Goal: Task Accomplishment & Management: Manage account settings

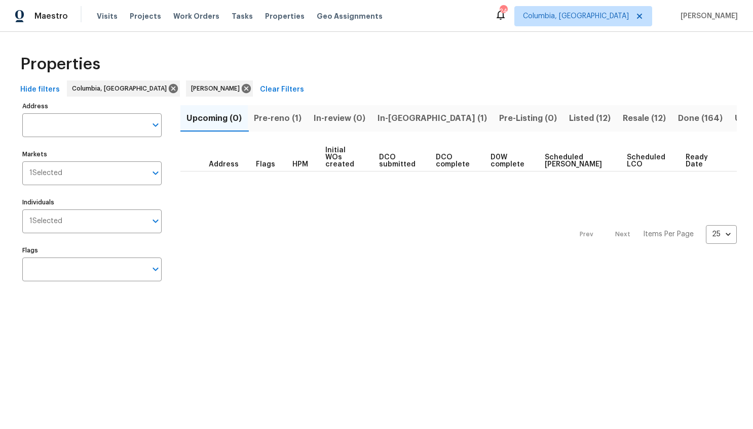
click at [305, 118] on button "Pre-reno (1)" at bounding box center [278, 118] width 60 height 26
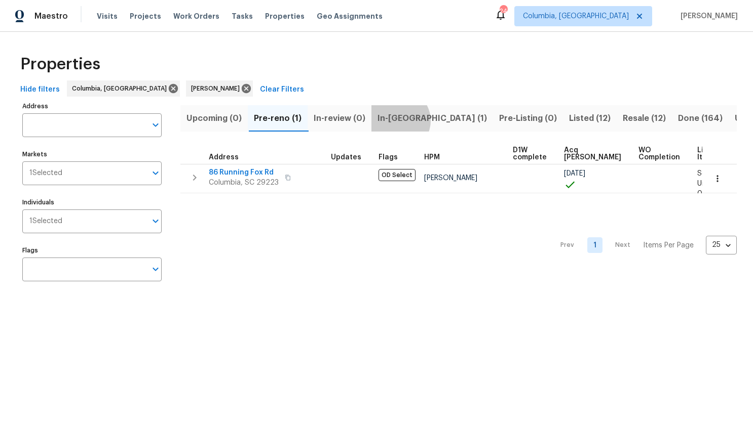
click at [399, 121] on span "In-reno (1)" at bounding box center [431, 118] width 109 height 14
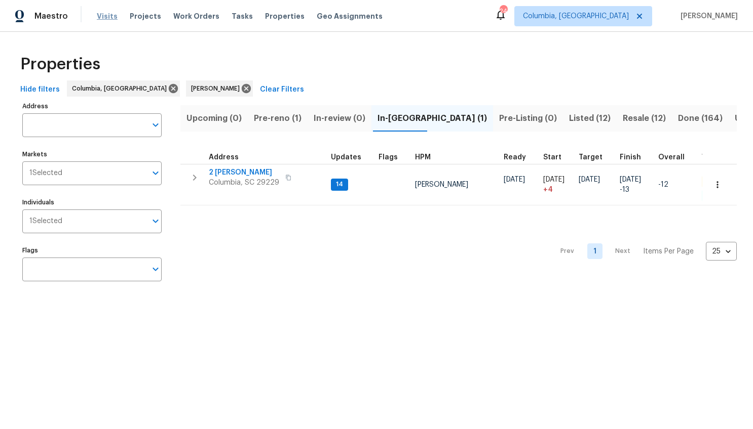
click at [111, 17] on span "Visits" at bounding box center [107, 16] width 21 height 10
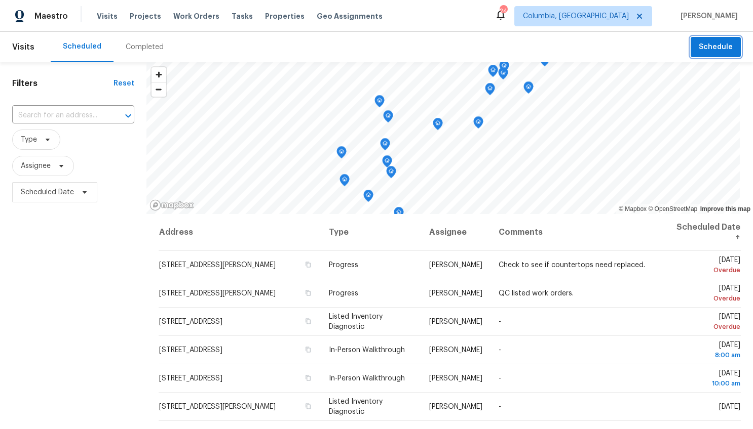
click at [700, 48] on span "Schedule" at bounding box center [715, 47] width 34 height 13
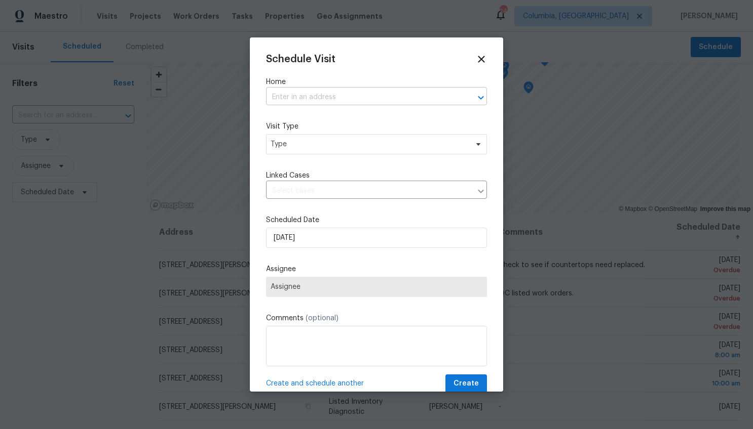
click at [309, 94] on input "text" at bounding box center [362, 98] width 192 height 16
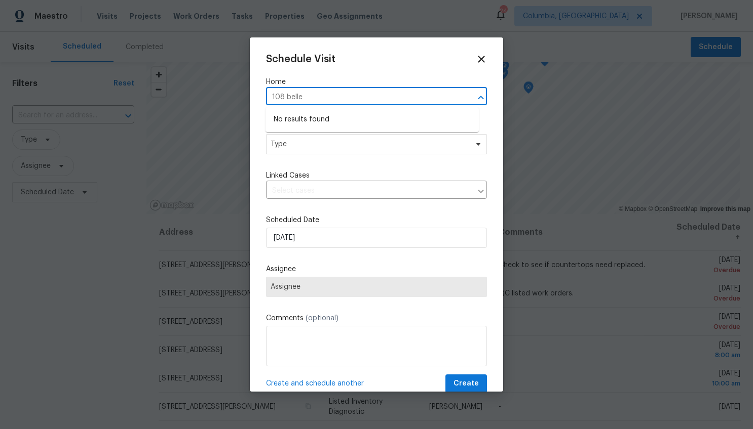
type input "108 belle"
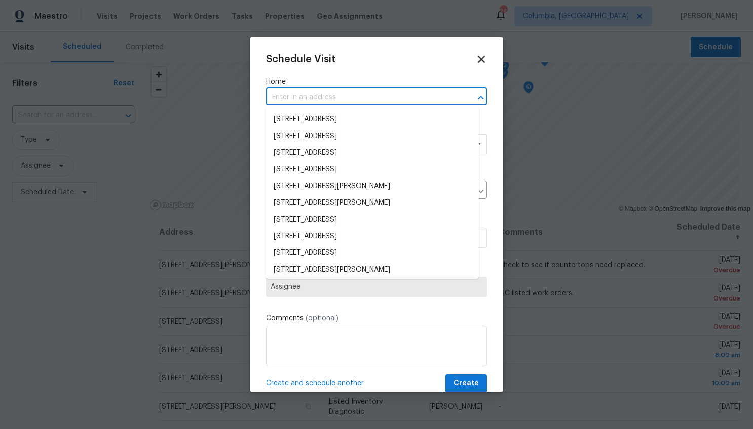
click at [478, 60] on icon at bounding box center [481, 59] width 7 height 7
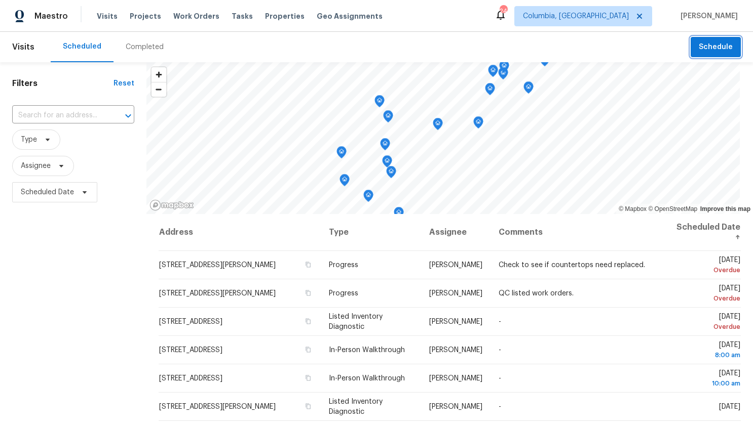
click at [698, 50] on span "Schedule" at bounding box center [715, 47] width 34 height 13
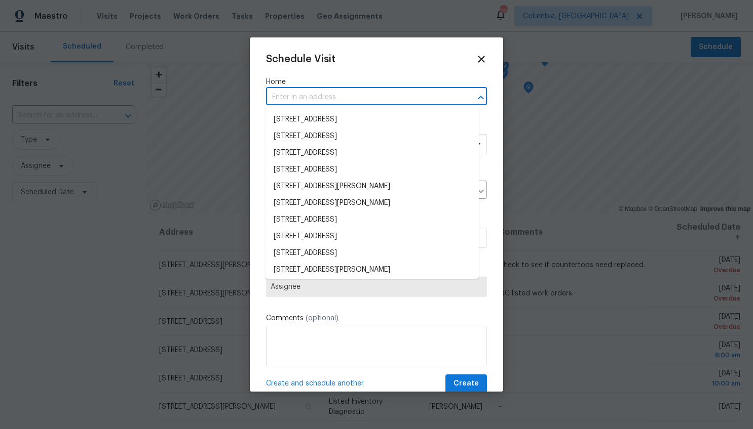
click at [328, 102] on input "text" at bounding box center [362, 98] width 192 height 16
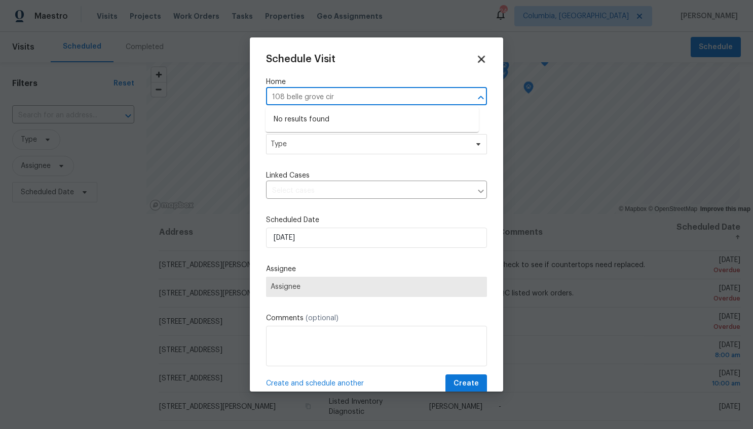
type input "108 belle grove cir"
click at [478, 59] on icon at bounding box center [481, 59] width 7 height 7
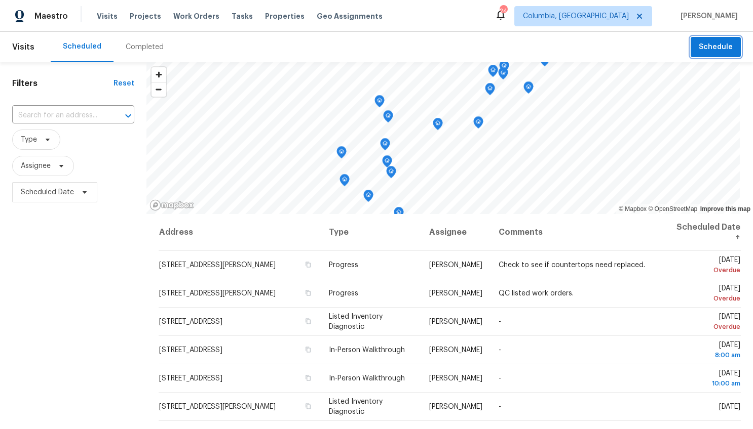
click at [724, 53] on button "Schedule" at bounding box center [715, 47] width 50 height 21
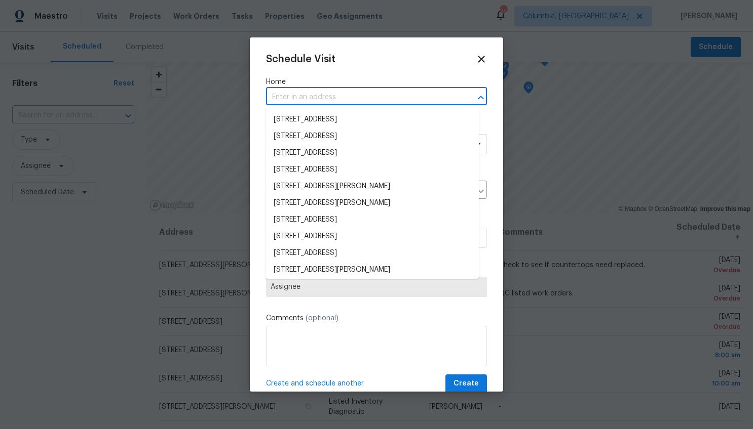
click at [367, 97] on input "text" at bounding box center [362, 98] width 192 height 16
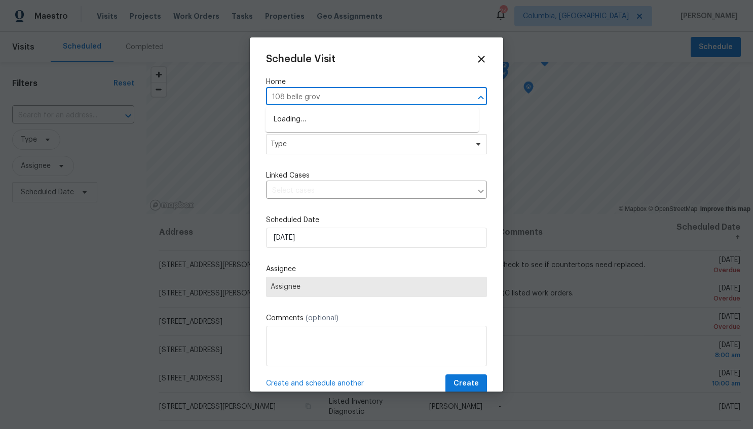
type input "108 belle grove"
click at [363, 117] on li "108 Belle Grove Cir, Columbia, SC 29229" at bounding box center [371, 119] width 213 height 17
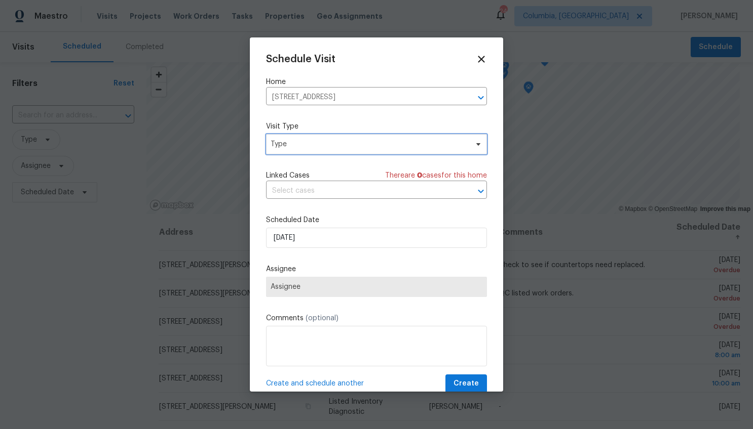
click at [337, 148] on span "Type" at bounding box center [368, 144] width 197 height 10
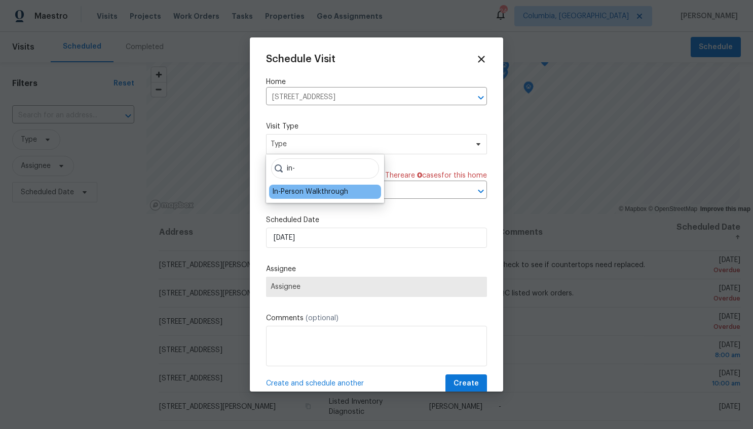
type input "in-"
click at [307, 189] on div "In-Person Walkthrough" at bounding box center [310, 192] width 76 height 10
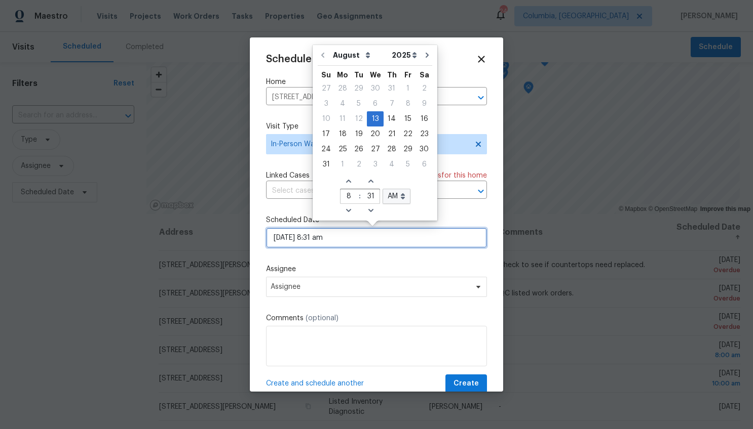
click at [289, 235] on input "08/13/2025 8:31 am" at bounding box center [376, 238] width 221 height 20
click at [401, 148] on div "29" at bounding box center [408, 149] width 16 height 14
type input "08/29/2025 8:31 am"
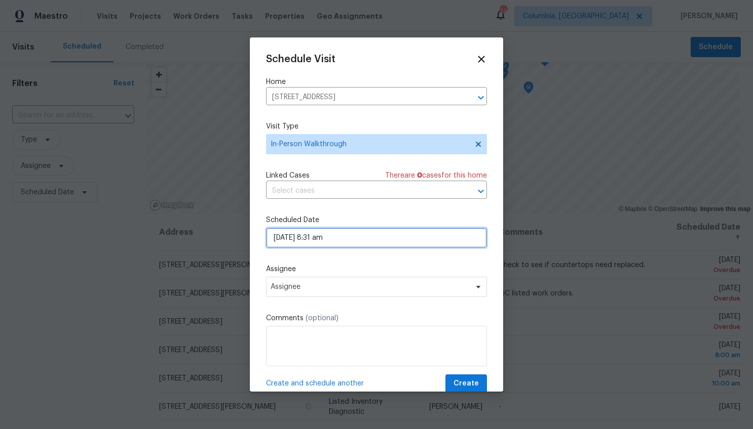
click at [320, 239] on input "08/29/2025 8:31 am" at bounding box center [376, 238] width 221 height 20
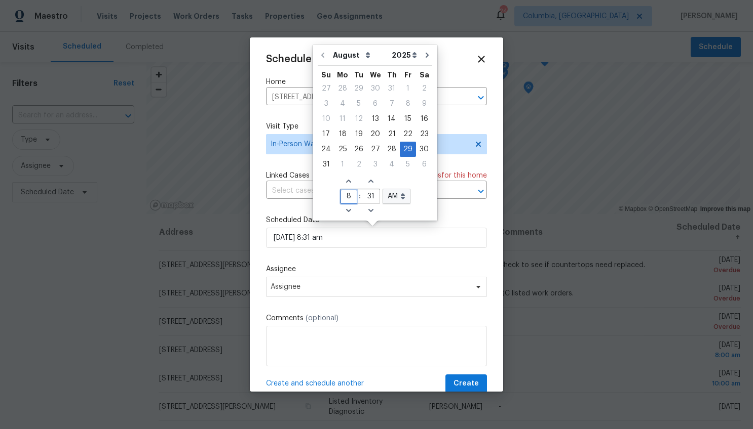
click at [348, 195] on input "8" at bounding box center [348, 197] width 17 height 14
type input "4"
type input "08/29/2025 4:31 am"
type input "4"
click at [372, 194] on input "31" at bounding box center [371, 197] width 17 height 14
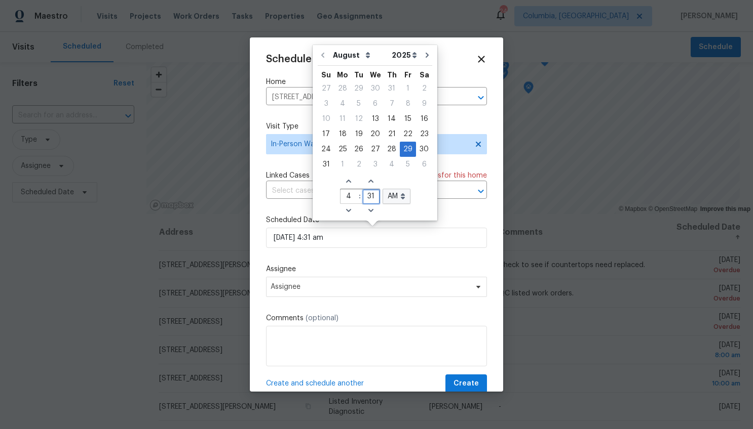
click at [372, 194] on input "31" at bounding box center [371, 197] width 17 height 14
type input "00"
type input "08/29/2025 4:00 am"
type input "00"
click at [388, 200] on select "AM PM" at bounding box center [396, 196] width 28 height 15
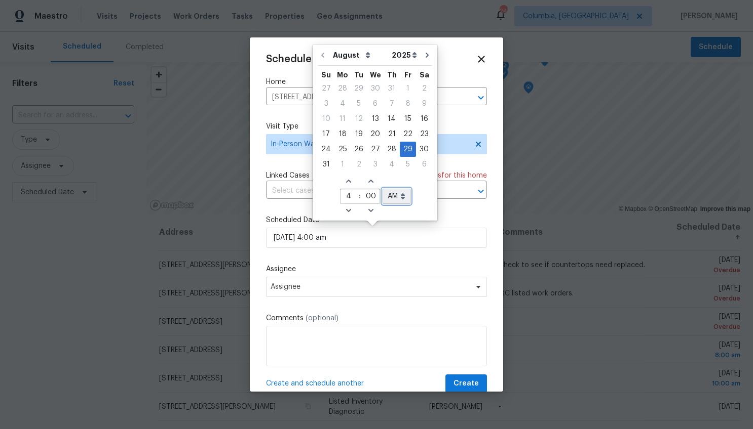
select select "pm"
click at [382, 189] on select "AM PM" at bounding box center [396, 196] width 28 height 15
type input "08/29/2025 4:00 pm"
select select "pm"
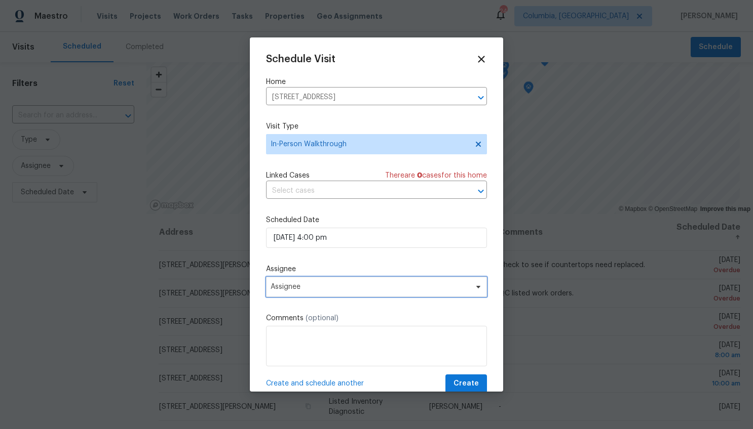
click at [327, 289] on span "Assignee" at bounding box center [369, 287] width 199 height 8
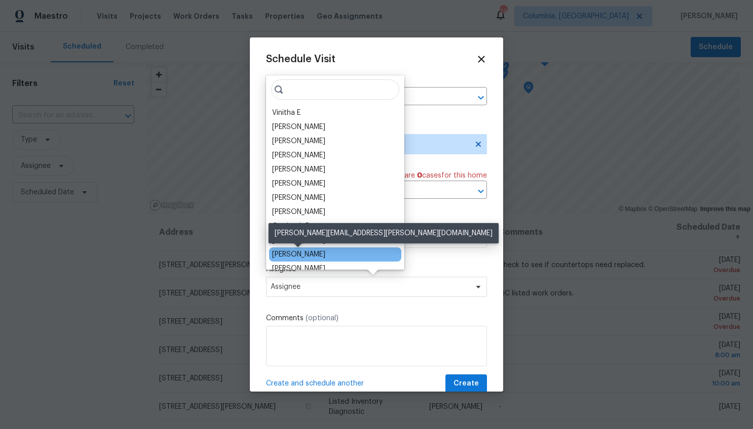
click at [292, 252] on div "Ryan Middleton" at bounding box center [298, 255] width 53 height 10
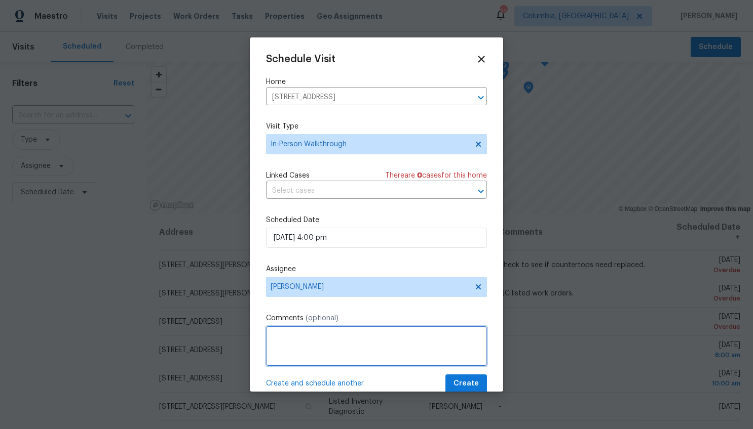
click at [316, 339] on textarea at bounding box center [376, 346] width 221 height 41
paste textarea "Hi! Seller needs a visit on 8/29 in PM slot, preferably for last appointment or…"
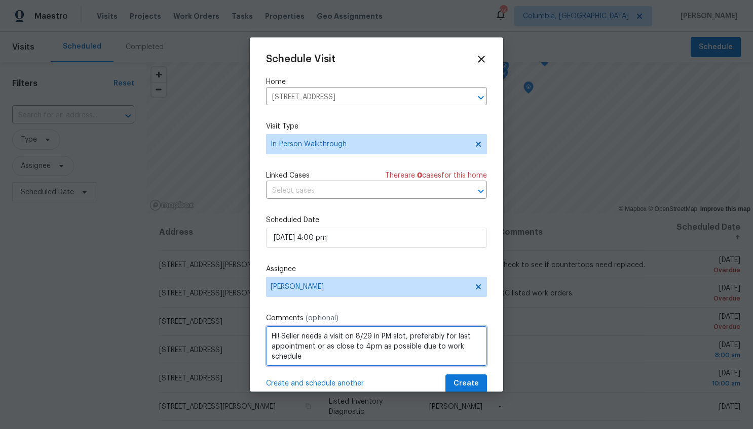
drag, startPoint x: 410, startPoint y: 338, endPoint x: 326, endPoint y: 337, distance: 84.1
click at [326, 337] on textarea "Hi! Seller needs a visit on 8/29 in PM slot, preferably for last appointment or…" at bounding box center [376, 346] width 221 height 41
click at [369, 335] on textarea "Hi! Seller needs preferably for last appointment or as close to 4pm as possible…" at bounding box center [376, 346] width 221 height 41
drag, startPoint x: 284, startPoint y: 337, endPoint x: 260, endPoint y: 336, distance: 23.9
click at [260, 336] on div "Schedule Visit Home 108 Belle Grove Cir, Columbia, SC 29229 ​ Visit Type In-Per…" at bounding box center [376, 214] width 253 height 355
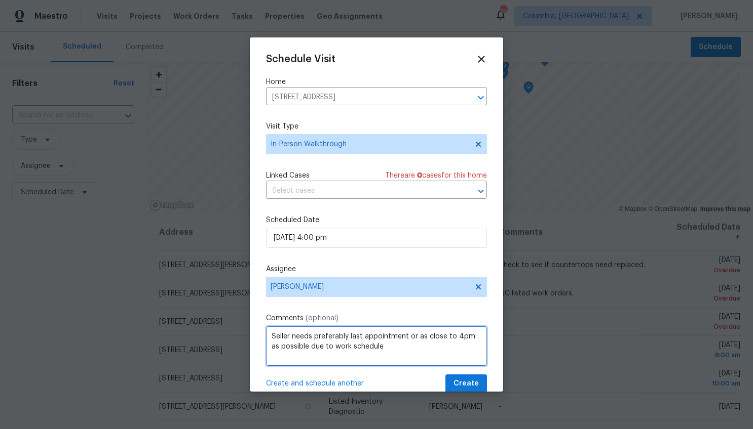
type textarea "Seller needs preferably last appointment or as close to 4pm as possible due to …"
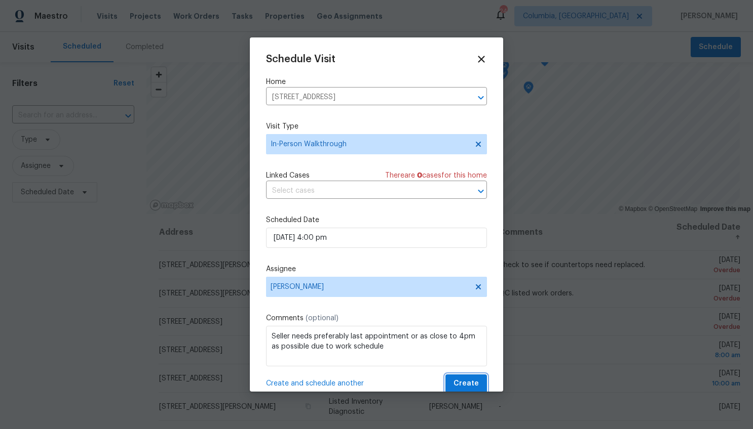
click at [446, 379] on button "Create" at bounding box center [466, 384] width 42 height 19
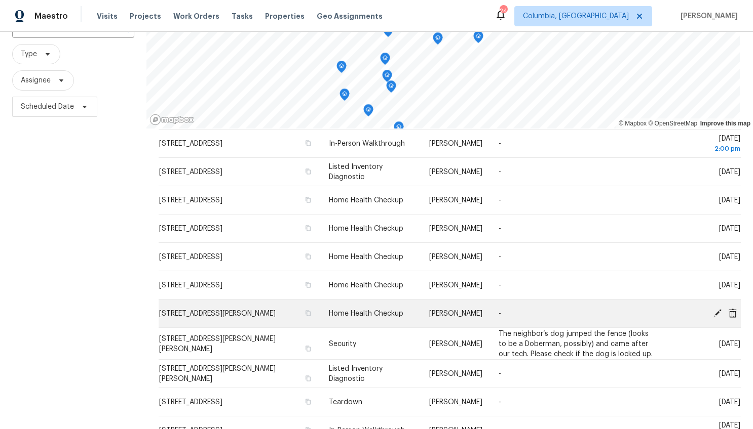
scroll to position [136, 0]
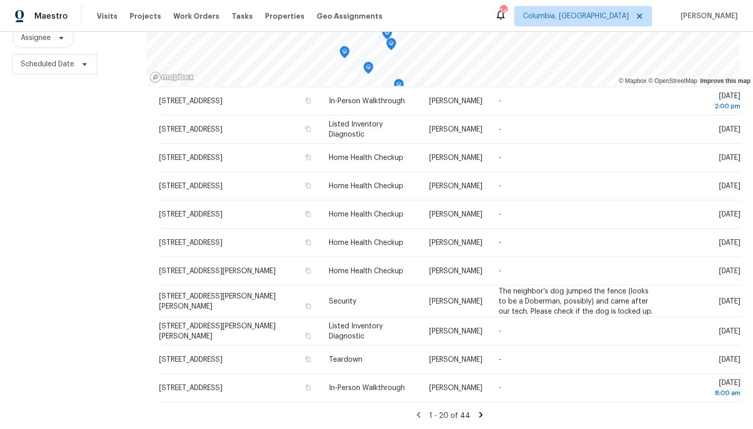
click at [476, 411] on icon at bounding box center [480, 415] width 9 height 9
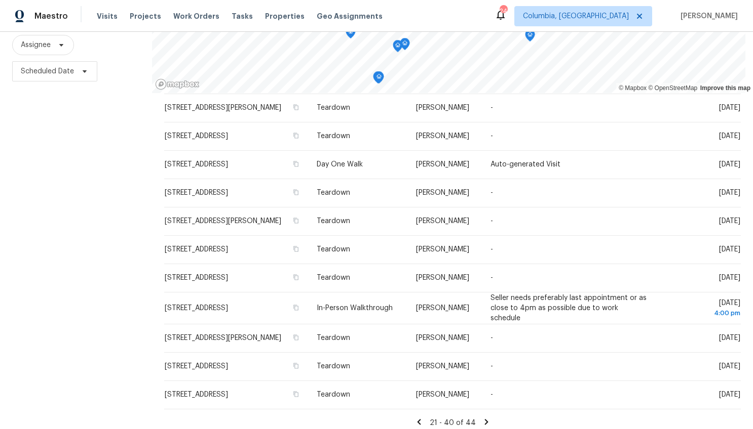
scroll to position [0, 0]
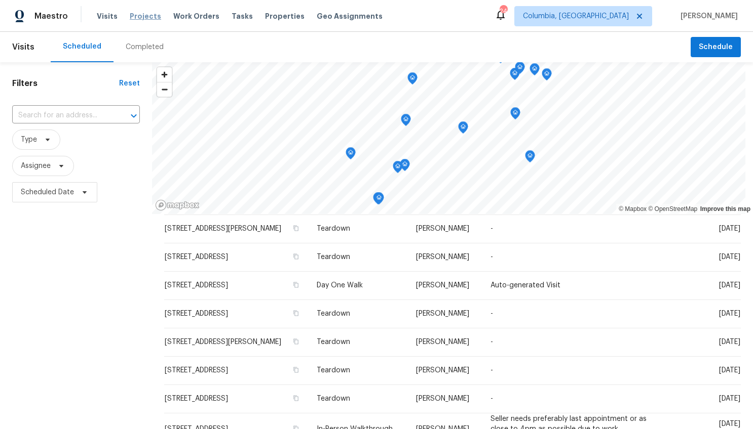
click at [148, 16] on span "Projects" at bounding box center [145, 16] width 31 height 10
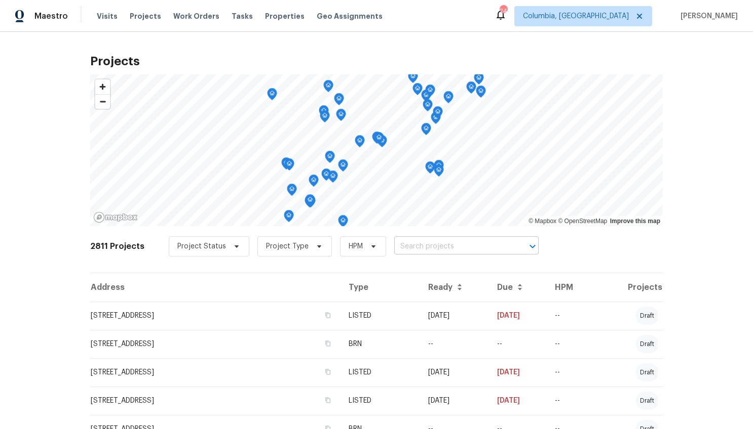
click at [415, 251] on input "text" at bounding box center [452, 247] width 116 height 16
type input "1024 longstone"
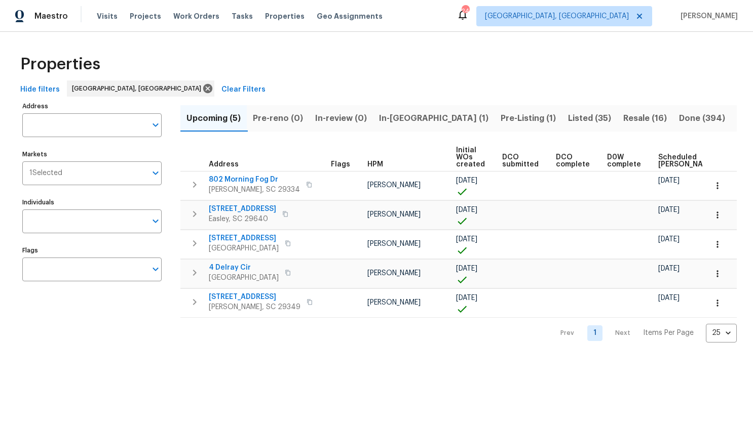
click at [568, 119] on span "Listed (35)" at bounding box center [589, 118] width 43 height 14
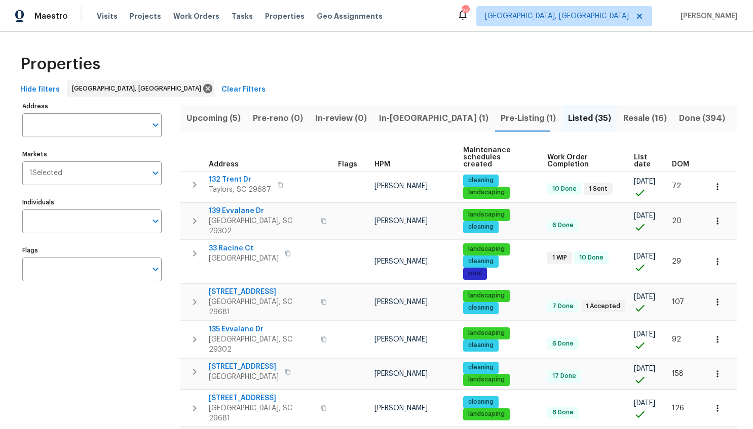
click at [679, 161] on span "DOM" at bounding box center [680, 164] width 17 height 7
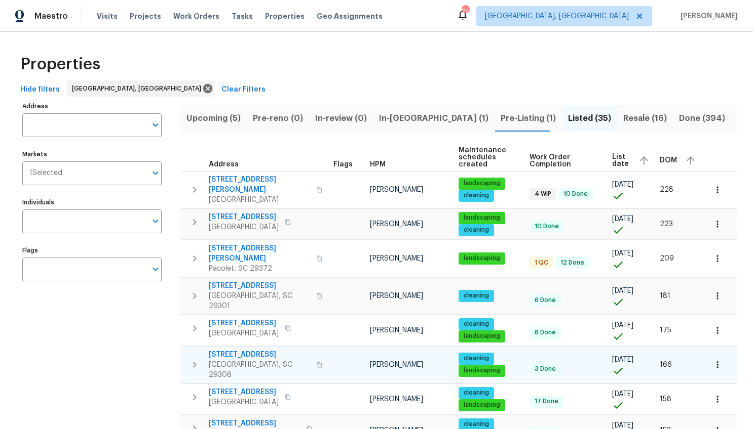
click at [249, 350] on span "1024 Longstone Way" at bounding box center [259, 355] width 101 height 10
click at [142, 16] on span "Projects" at bounding box center [145, 16] width 31 height 10
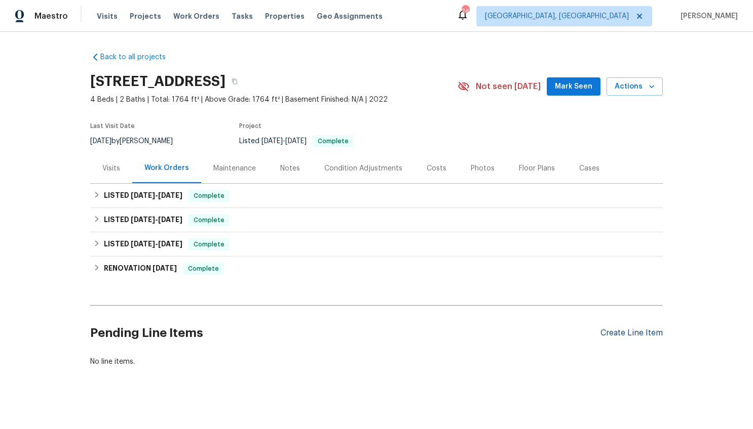
click at [602, 330] on div "Create Line Item" at bounding box center [631, 334] width 62 height 10
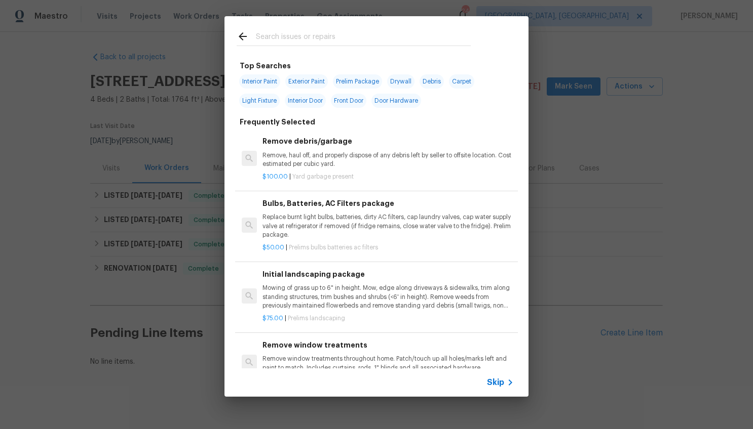
click at [307, 42] on input "text" at bounding box center [363, 37] width 215 height 15
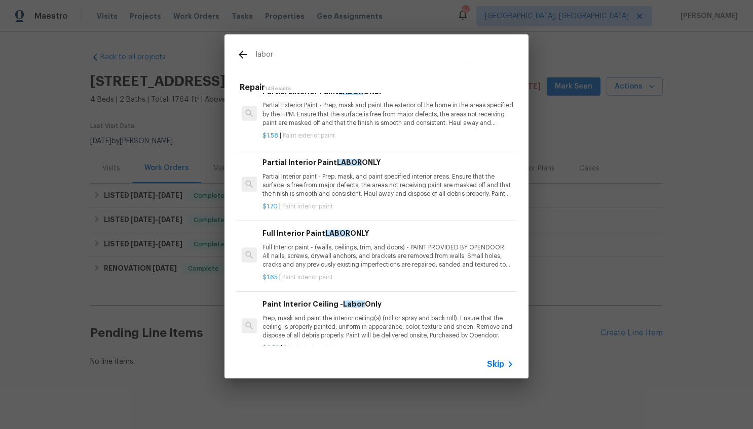
scroll to position [219, 0]
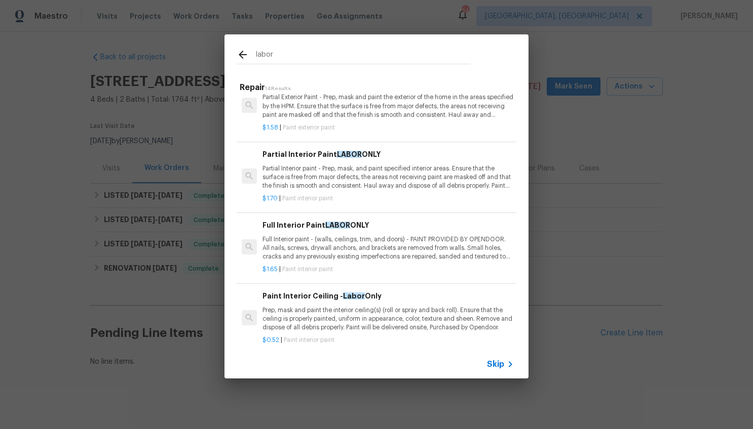
type input "labor"
click at [175, 132] on div "labor Repair 14 Results Stair Labor Stair Labor $120.00 | Flooring flooring ext…" at bounding box center [376, 206] width 753 height 413
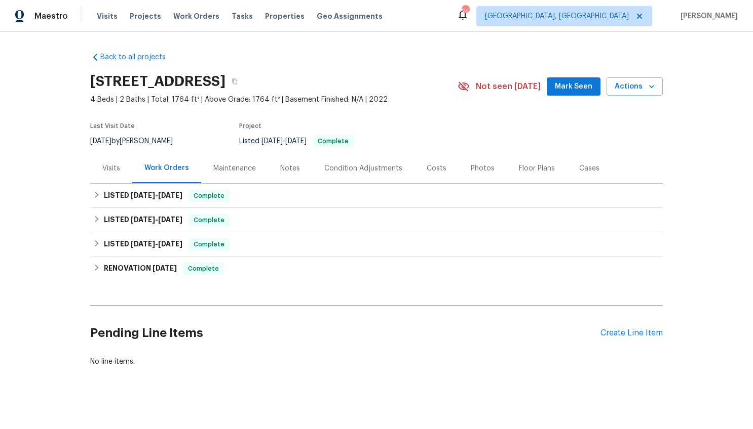
click at [431, 171] on div "Costs" at bounding box center [436, 169] width 20 height 10
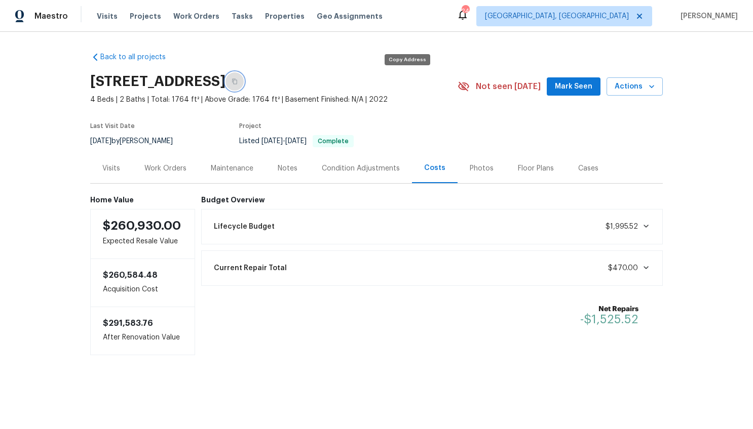
click at [238, 82] on icon "button" at bounding box center [234, 81] width 6 height 6
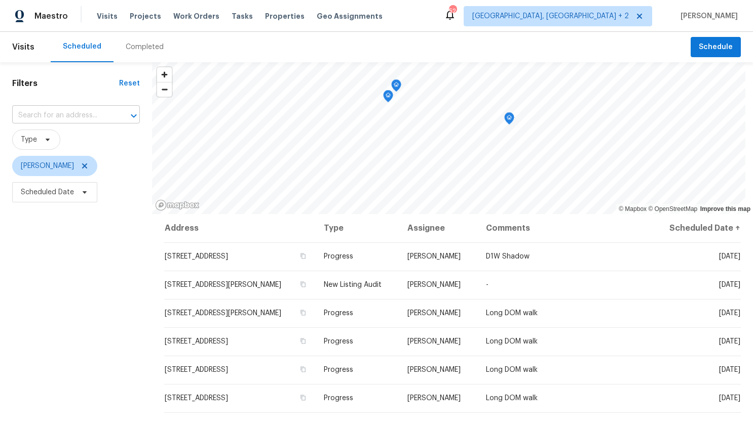
click at [94, 110] on input "text" at bounding box center [61, 116] width 99 height 16
type input "245"
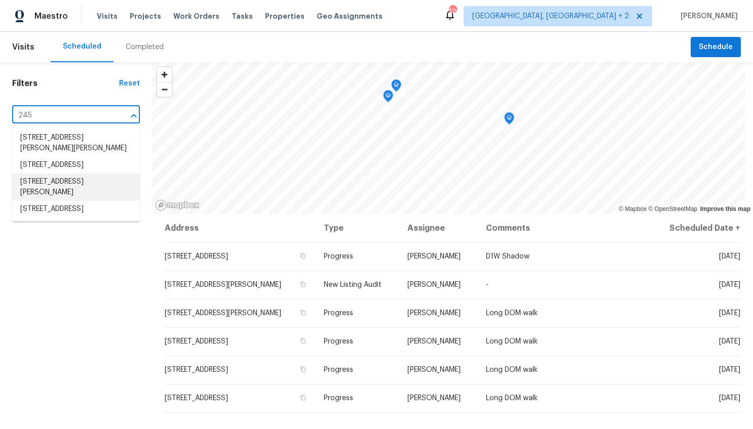
click at [82, 189] on li "245 Rigby Ave, Spartanburg, SC 29306" at bounding box center [76, 187] width 128 height 27
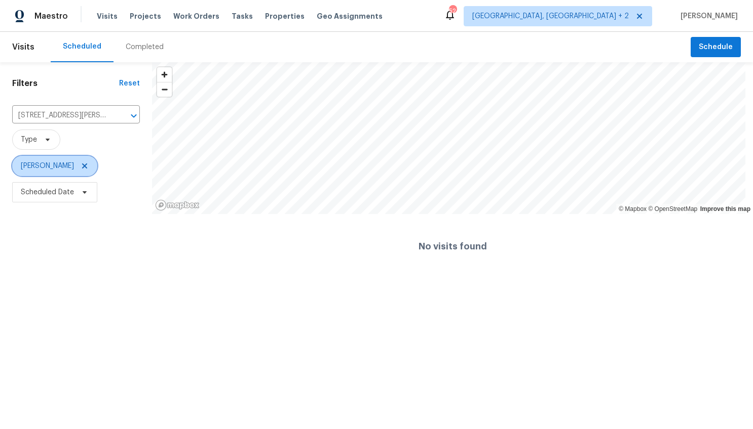
click at [82, 164] on icon at bounding box center [84, 166] width 5 height 5
click at [148, 18] on span "Projects" at bounding box center [145, 16] width 31 height 10
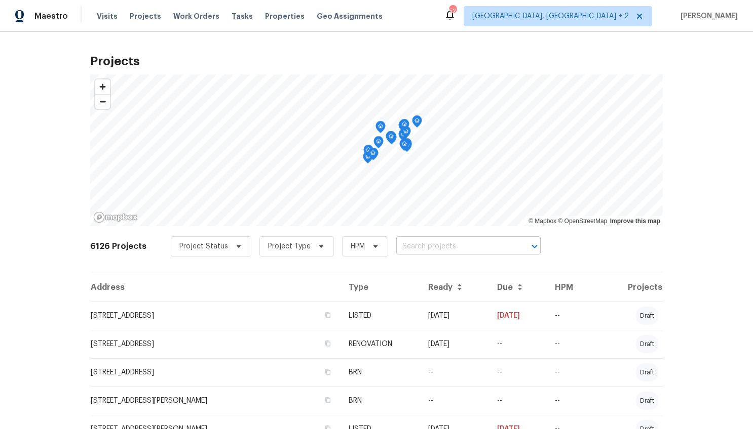
click at [438, 254] on input "text" at bounding box center [454, 247] width 116 height 16
type input "245"
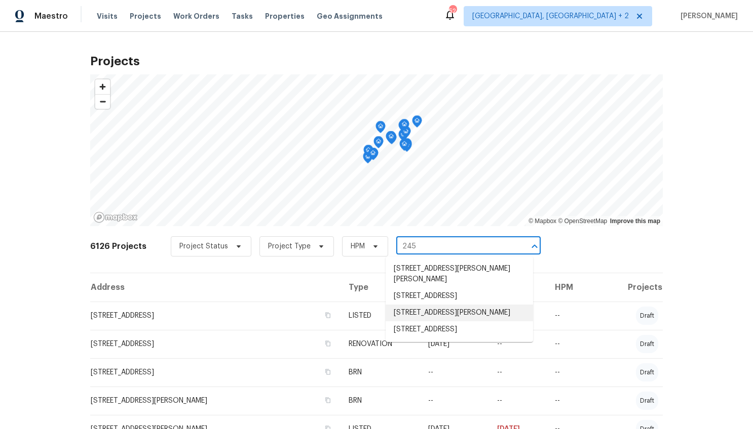
click at [435, 308] on li "245 Rigby Ave, Spartanburg, SC 29306" at bounding box center [458, 313] width 147 height 17
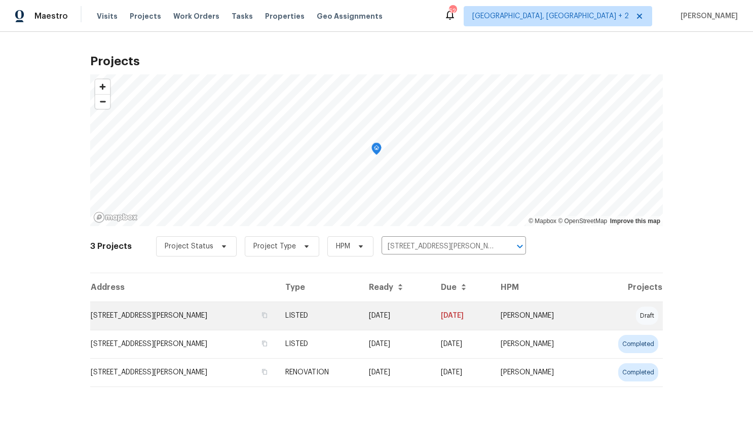
click at [184, 318] on td "245 Rigby Ave, Spartanburg, SC 29306" at bounding box center [183, 316] width 187 height 28
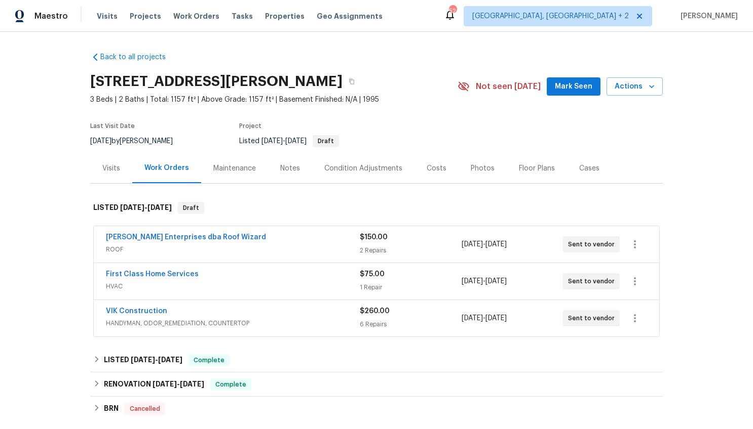
click at [262, 252] on span "ROOF" at bounding box center [233, 250] width 254 height 10
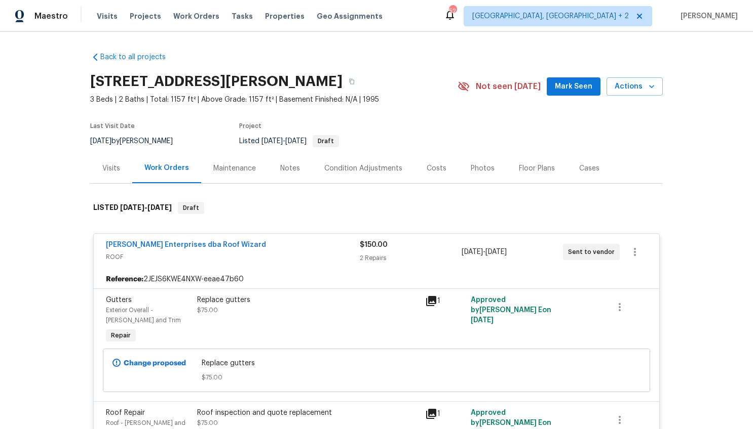
scroll to position [71, 0]
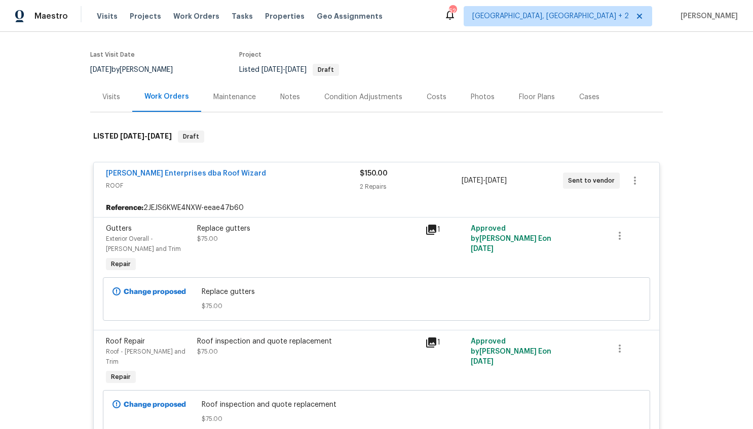
click at [272, 178] on div "Nordman Enterprises dba Roof Wizard" at bounding box center [233, 175] width 254 height 12
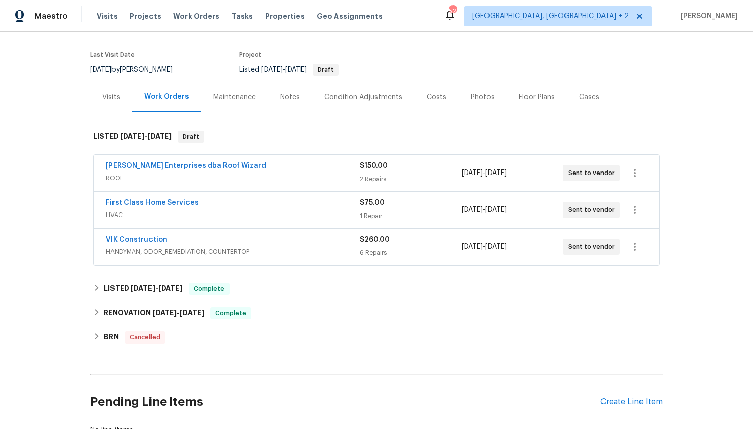
click at [263, 203] on div "First Class Home Services" at bounding box center [233, 204] width 254 height 12
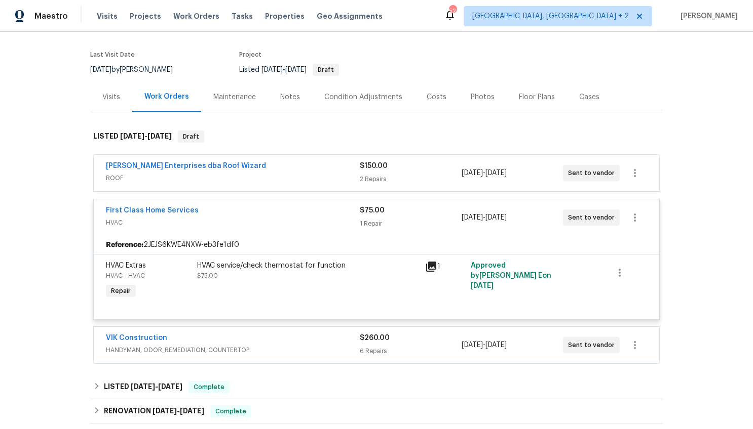
click at [263, 219] on span "HVAC" at bounding box center [233, 223] width 254 height 10
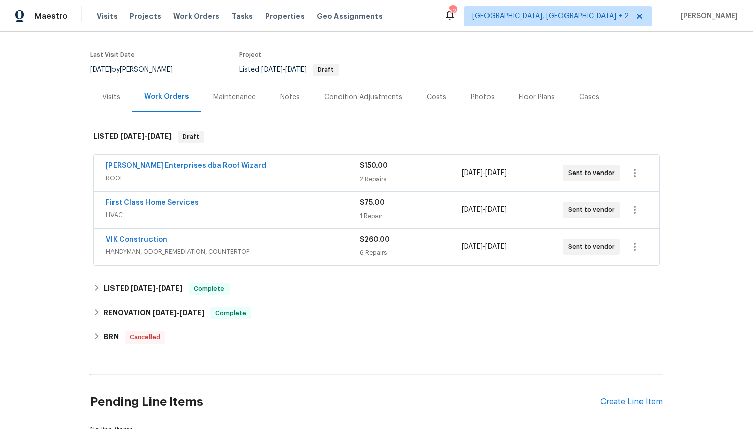
click at [269, 256] on span "HANDYMAN, ODOR_REMEDIATION, COUNTERTOP" at bounding box center [233, 252] width 254 height 10
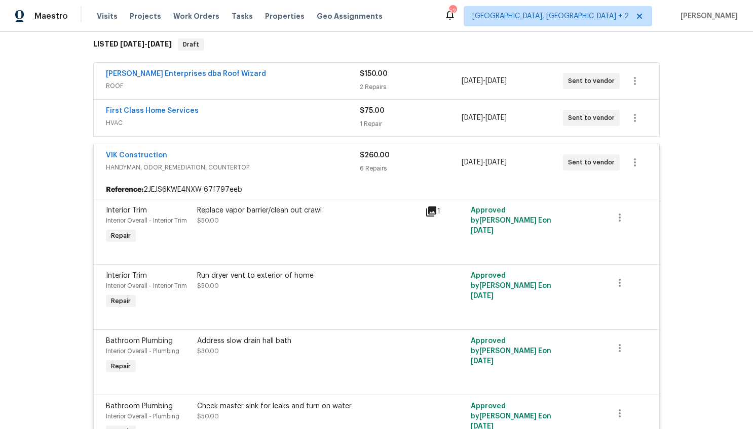
scroll to position [122, 0]
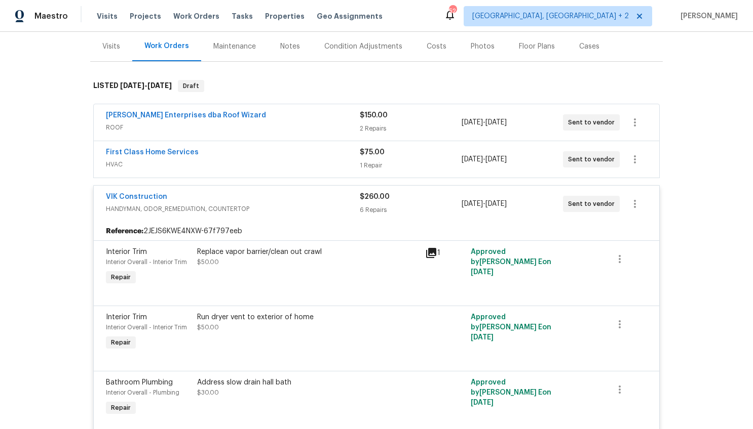
click at [260, 205] on span "HANDYMAN, ODOR_REMEDIATION, COUNTERTOP" at bounding box center [233, 209] width 254 height 10
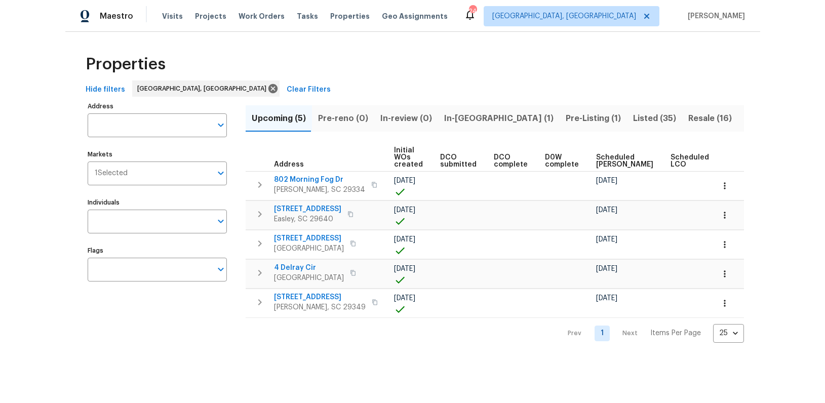
scroll to position [0, 128]
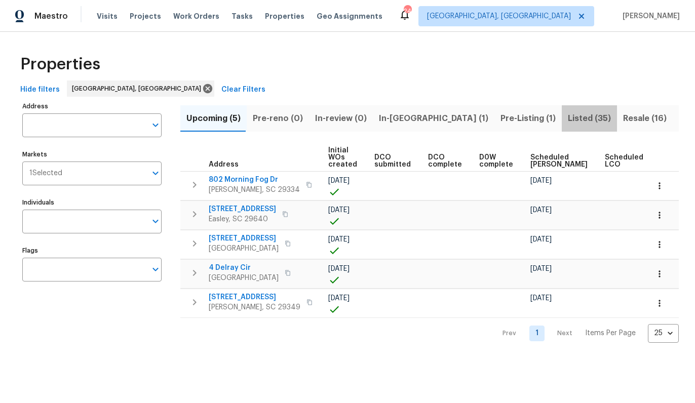
click at [568, 122] on span "Listed (35)" at bounding box center [589, 118] width 43 height 14
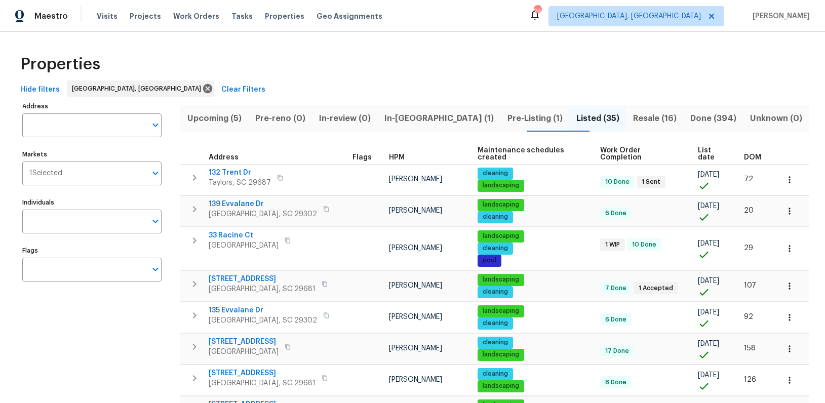
click at [587, 154] on span "DOM" at bounding box center [752, 157] width 17 height 7
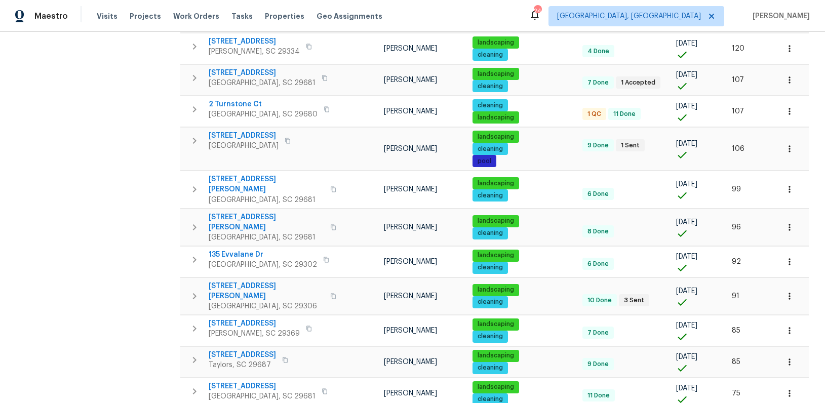
scroll to position [616, 0]
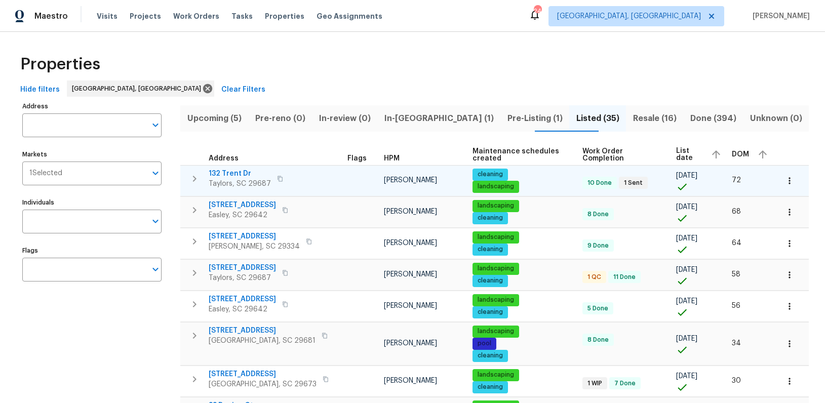
click at [225, 170] on span "132 Trent Dr" at bounding box center [240, 174] width 62 height 10
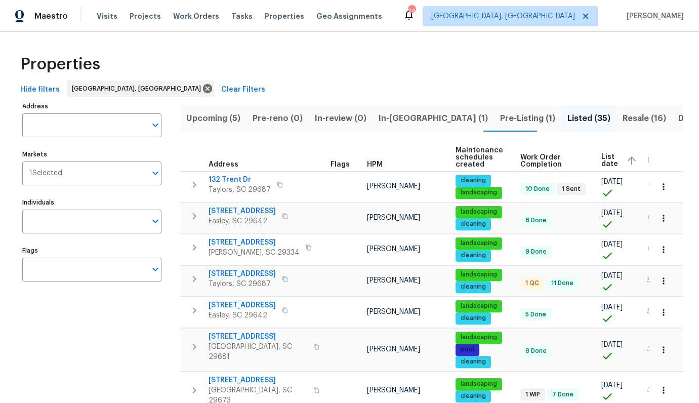
click at [392, 122] on span "In-reno (1)" at bounding box center [433, 118] width 109 height 14
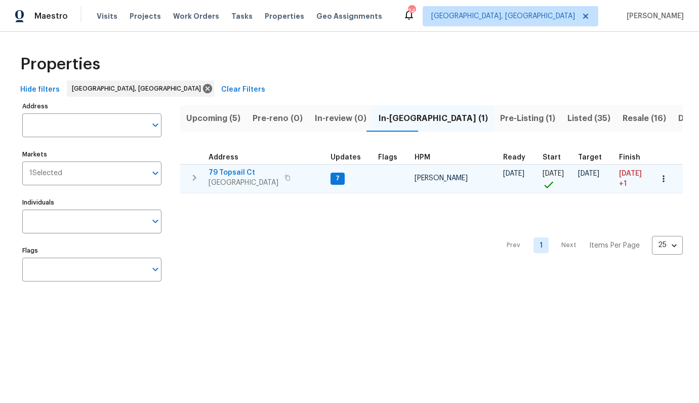
click at [238, 171] on span "79 Topsail Ct" at bounding box center [244, 173] width 70 height 10
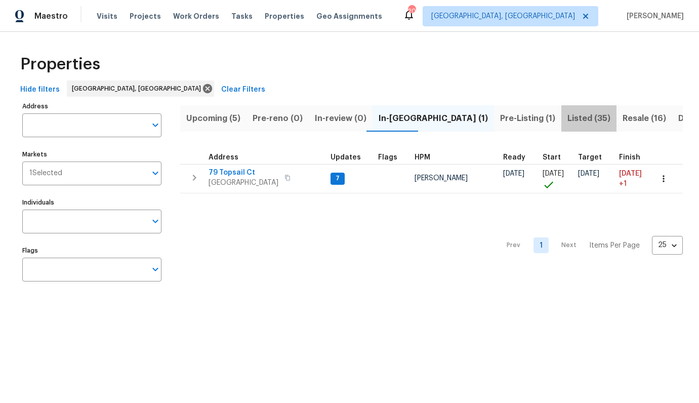
click at [568, 122] on span "Listed (35)" at bounding box center [589, 118] width 43 height 14
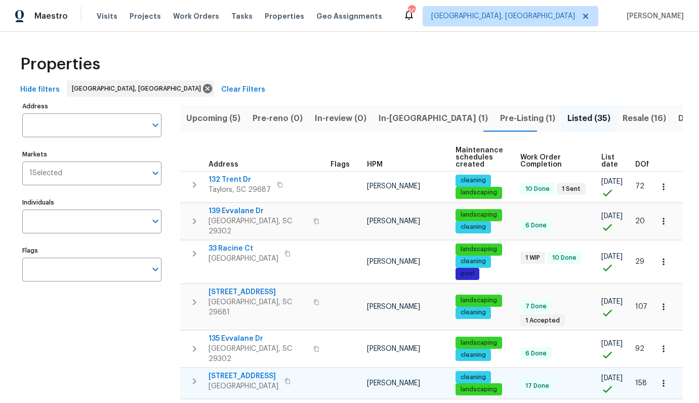
click at [237, 371] on span "201 Gardenia Dr" at bounding box center [244, 376] width 70 height 10
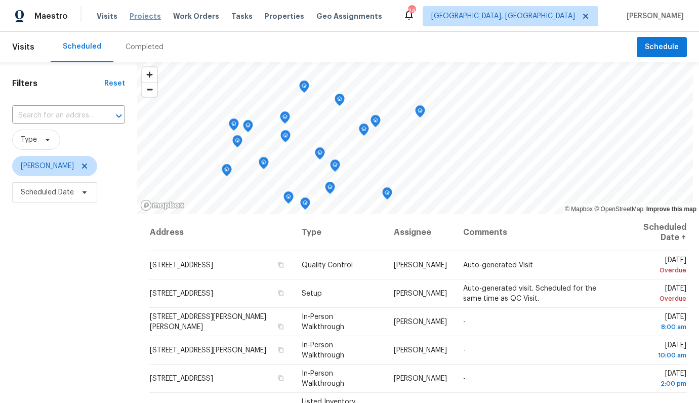
click at [146, 18] on span "Projects" at bounding box center [145, 16] width 31 height 10
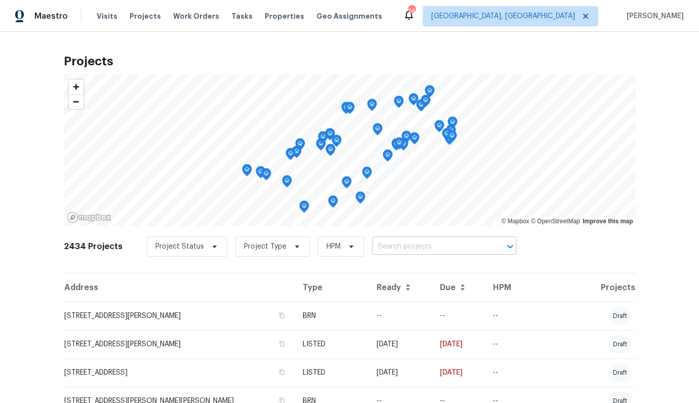
click at [391, 250] on input "text" at bounding box center [430, 247] width 116 height 16
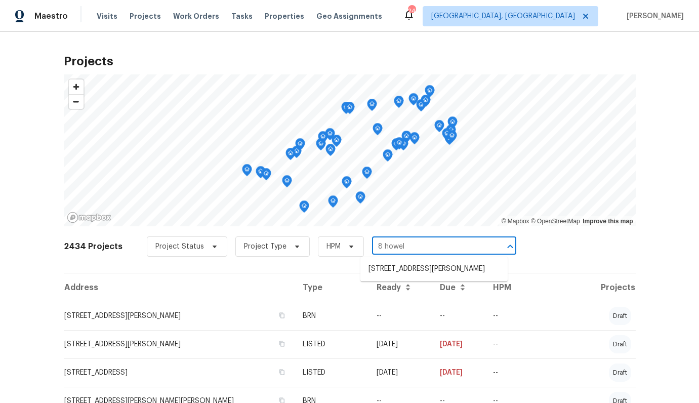
type input "8 howell"
click at [393, 269] on li "8 Howell Cir, Greenville, SC 29615" at bounding box center [434, 269] width 147 height 17
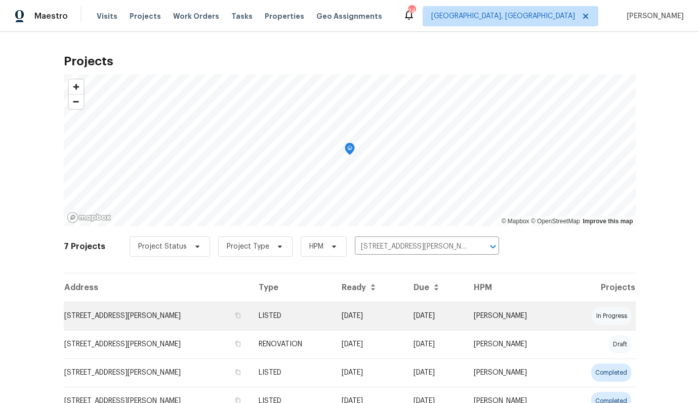
click at [134, 317] on td "[STREET_ADDRESS][PERSON_NAME]" at bounding box center [157, 316] width 187 height 28
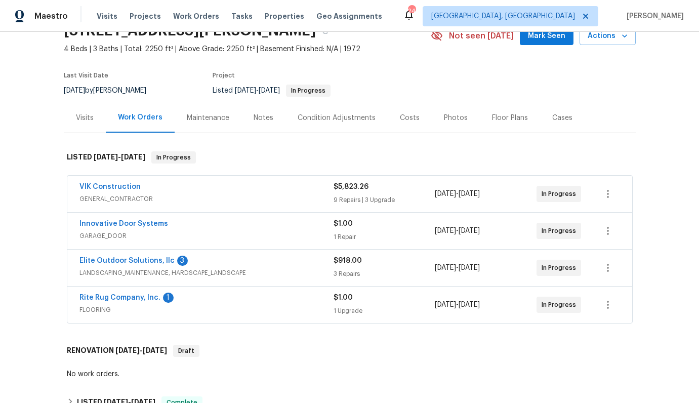
scroll to position [57, 0]
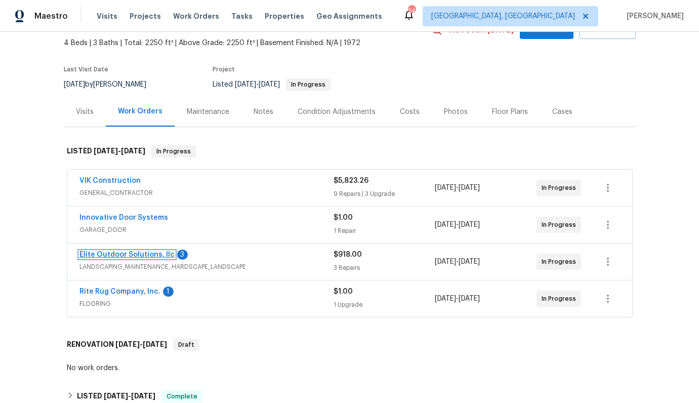
click at [114, 254] on link "Elite Outdoor Solutions, llc" at bounding box center [127, 254] width 95 height 7
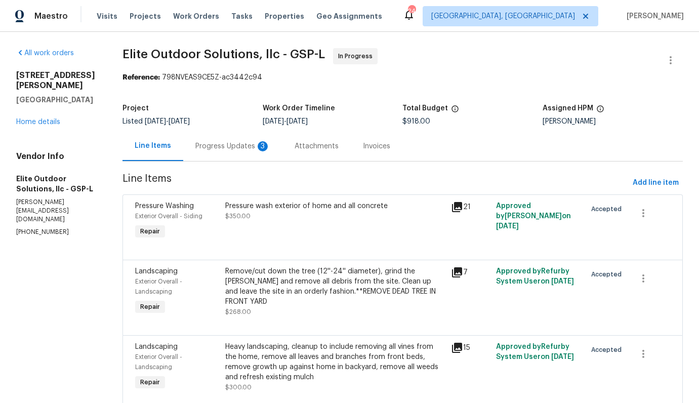
click at [244, 153] on div "Progress Updates 3" at bounding box center [232, 146] width 99 height 30
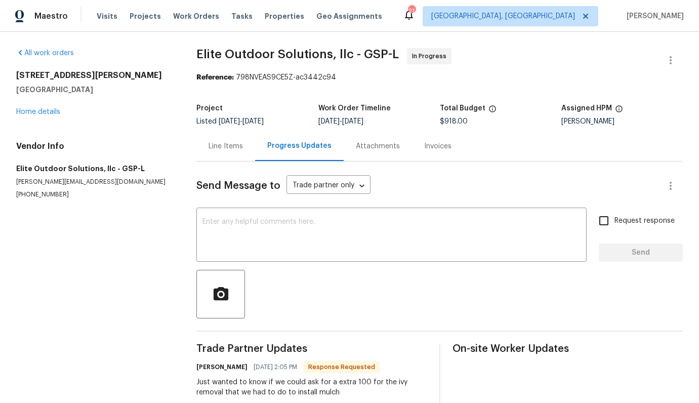
click at [213, 153] on div "Line Items" at bounding box center [226, 146] width 59 height 30
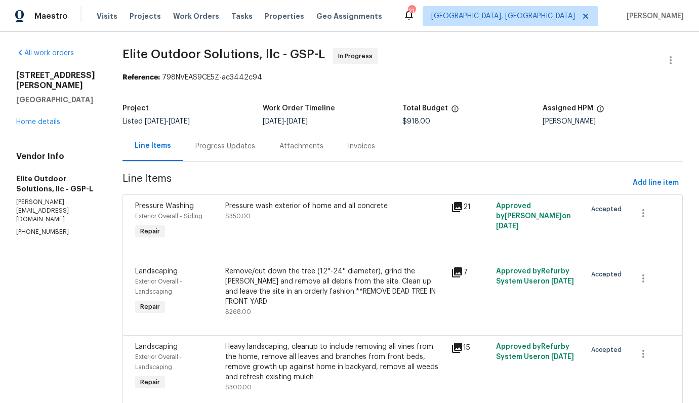
click at [264, 214] on div "Pressure wash exterior of home and all concrete $350.00" at bounding box center [334, 211] width 219 height 20
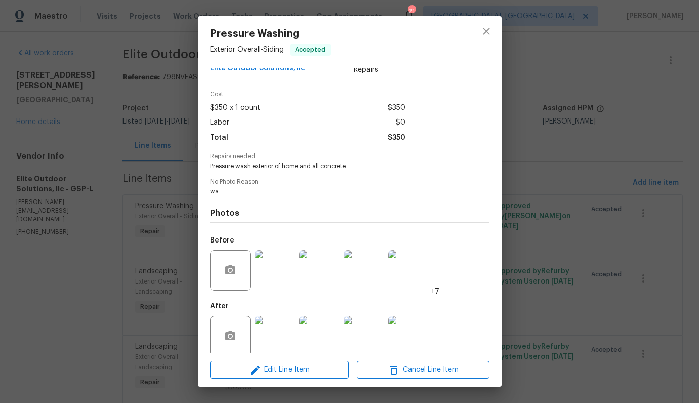
scroll to position [38, 0]
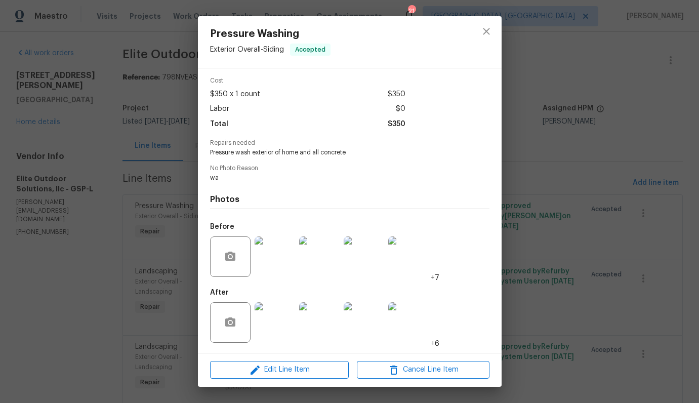
click at [260, 317] on img at bounding box center [275, 322] width 41 height 41
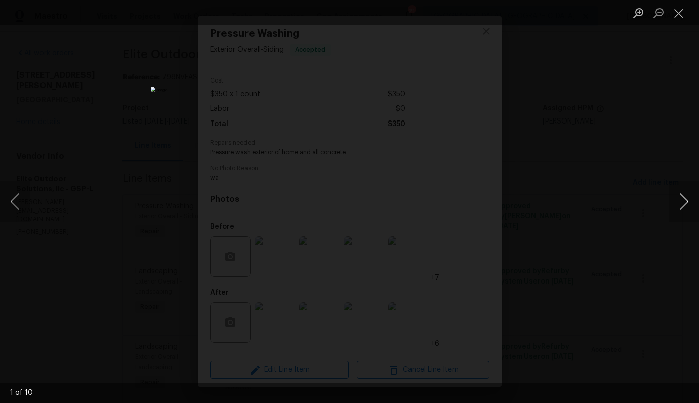
click at [685, 199] on button "Next image" at bounding box center [684, 201] width 30 height 41
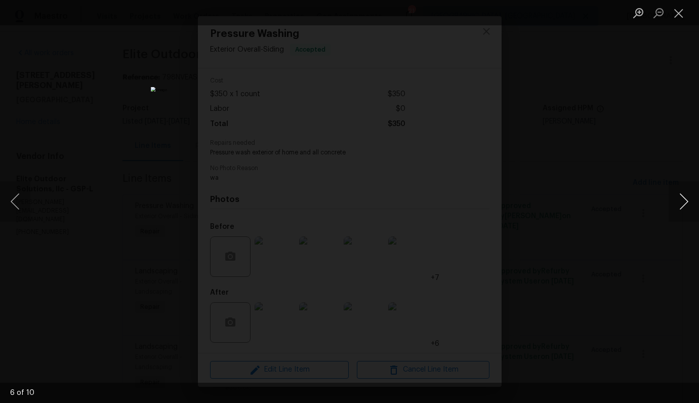
click at [685, 199] on button "Next image" at bounding box center [684, 201] width 30 height 41
click at [681, 202] on button "Next image" at bounding box center [684, 201] width 30 height 41
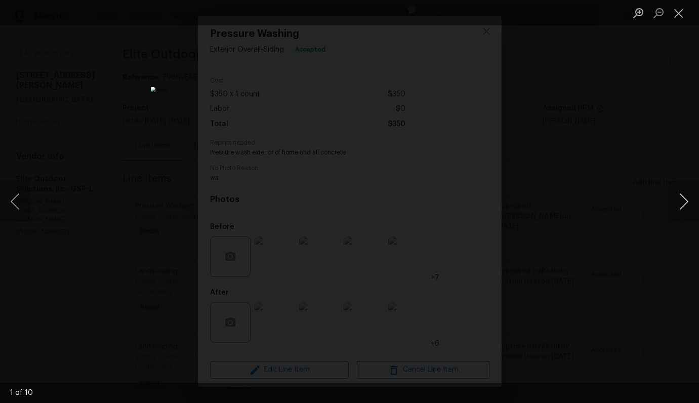
click at [681, 202] on button "Next image" at bounding box center [684, 201] width 30 height 41
click at [651, 269] on div "Lightbox" at bounding box center [349, 201] width 699 height 403
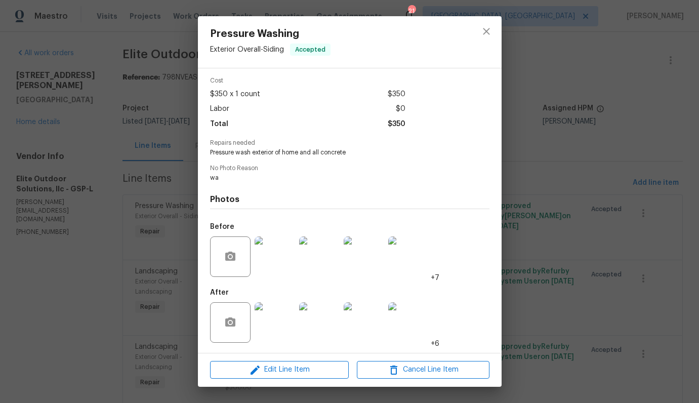
click at [558, 274] on div "Pressure Washing Exterior Overall - Siding Accepted Vendor Elite Outdoor Soluti…" at bounding box center [349, 201] width 699 height 403
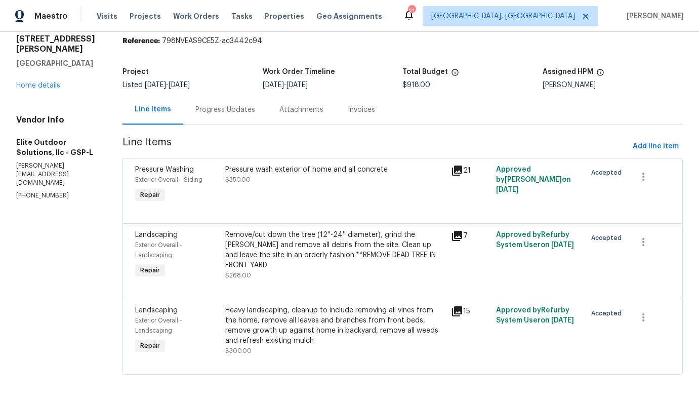
scroll to position [45, 0]
click at [305, 253] on div "Remove/cut down the tree (12''-24'' diameter), grind the stump and remove all d…" at bounding box center [334, 255] width 219 height 51
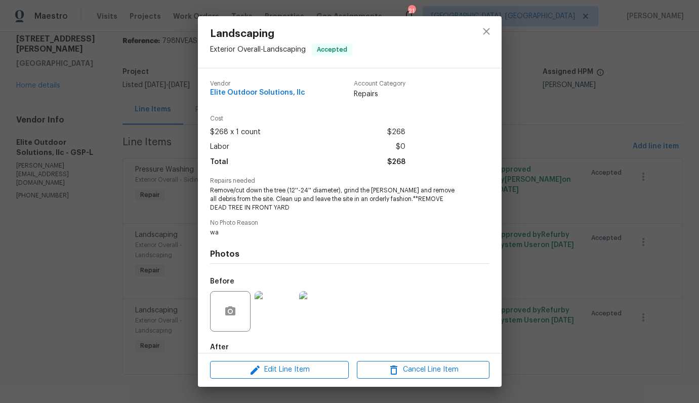
scroll to position [55, 0]
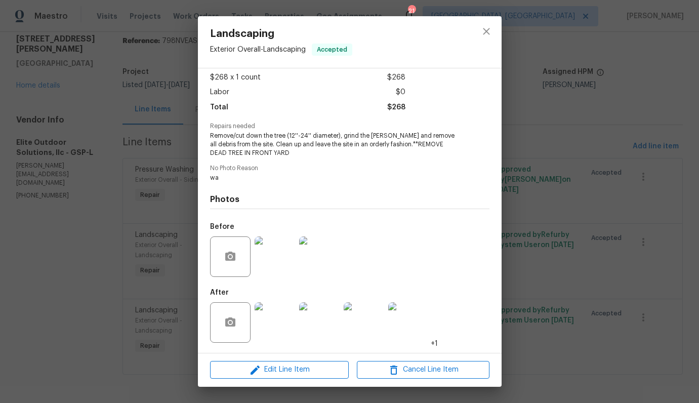
click at [279, 324] on img at bounding box center [275, 322] width 41 height 41
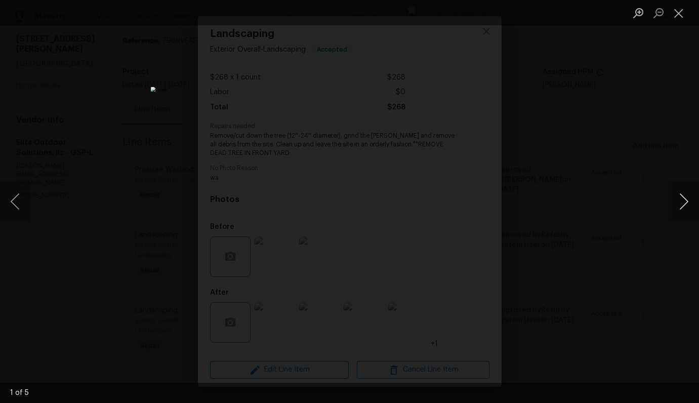
click at [685, 197] on button "Next image" at bounding box center [684, 201] width 30 height 41
click at [19, 196] on button "Previous image" at bounding box center [15, 201] width 30 height 41
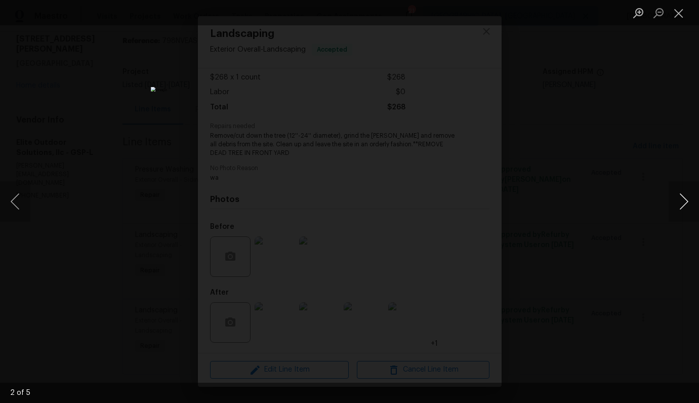
click at [675, 194] on button "Next image" at bounding box center [684, 201] width 30 height 41
click at [633, 258] on div "Lightbox" at bounding box center [349, 201] width 699 height 403
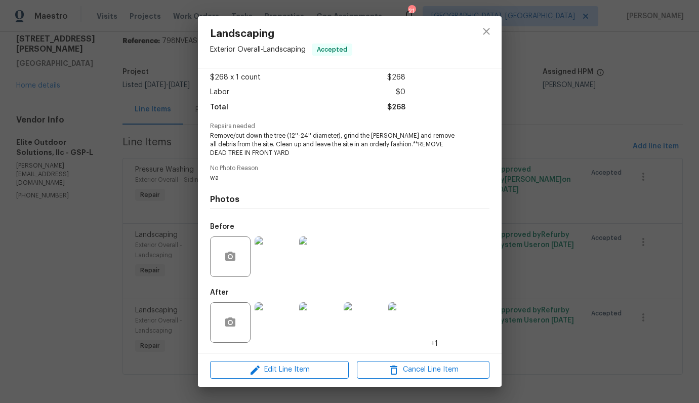
click at [415, 320] on img at bounding box center [408, 322] width 41 height 41
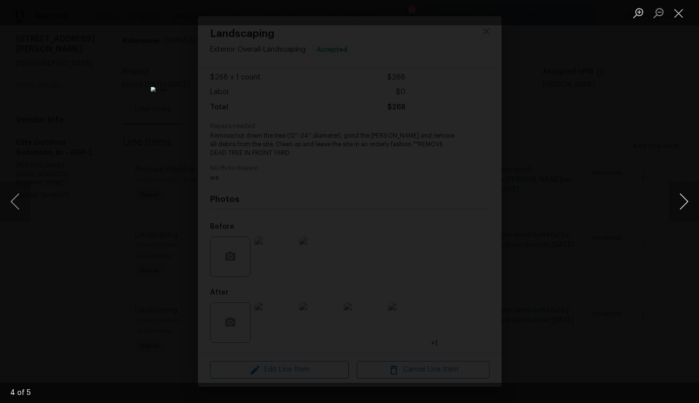
click at [694, 206] on button "Next image" at bounding box center [684, 201] width 30 height 41
click at [692, 205] on button "Next image" at bounding box center [684, 201] width 30 height 41
click at [15, 206] on button "Previous image" at bounding box center [15, 201] width 30 height 41
click at [24, 263] on div "Lightbox" at bounding box center [349, 201] width 699 height 403
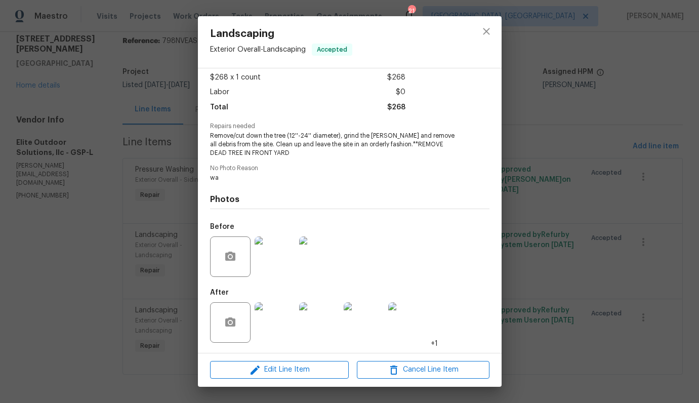
click at [143, 281] on div "Landscaping Exterior Overall - Landscaping Accepted Vendor Elite Outdoor Soluti…" at bounding box center [349, 201] width 699 height 403
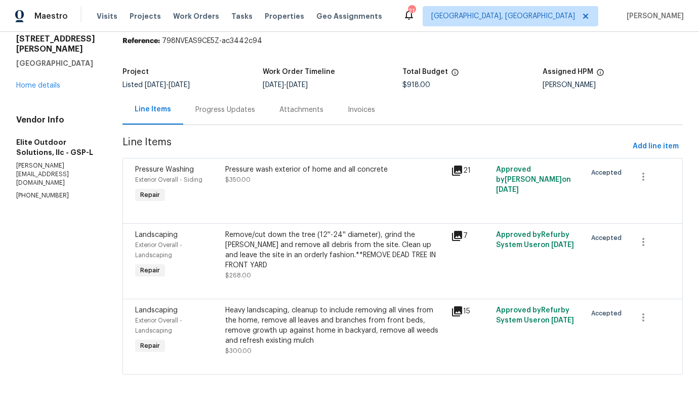
click at [308, 318] on div "Heavy landscaping, cleanup to include removing all vines from the home, remove …" at bounding box center [334, 325] width 219 height 41
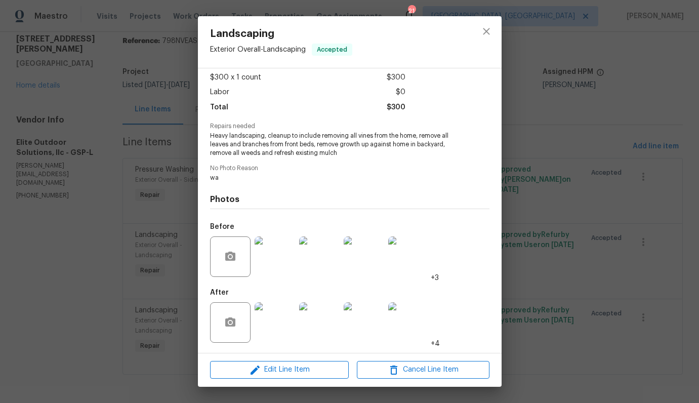
click at [272, 327] on img at bounding box center [275, 322] width 41 height 41
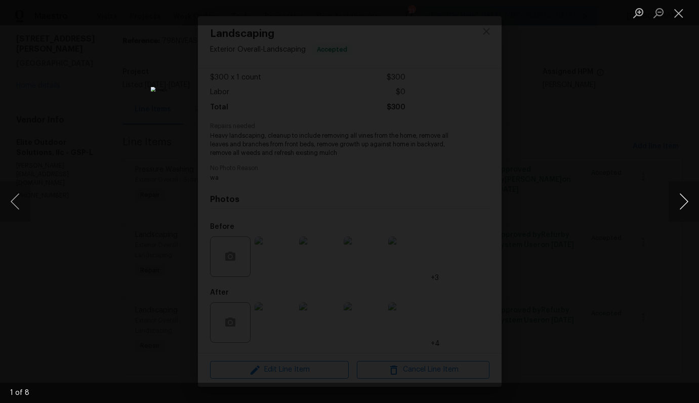
click at [688, 204] on button "Next image" at bounding box center [684, 201] width 30 height 41
click at [578, 367] on div "Lightbox" at bounding box center [349, 201] width 699 height 403
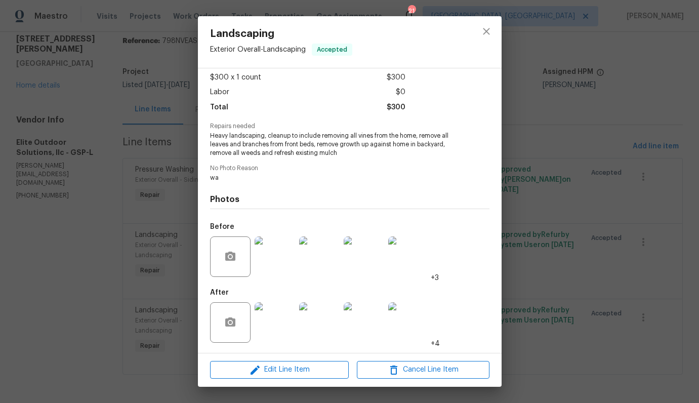
click at [546, 312] on div "Landscaping Exterior Overall - Landscaping Accepted Vendor Elite Outdoor Soluti…" at bounding box center [349, 201] width 699 height 403
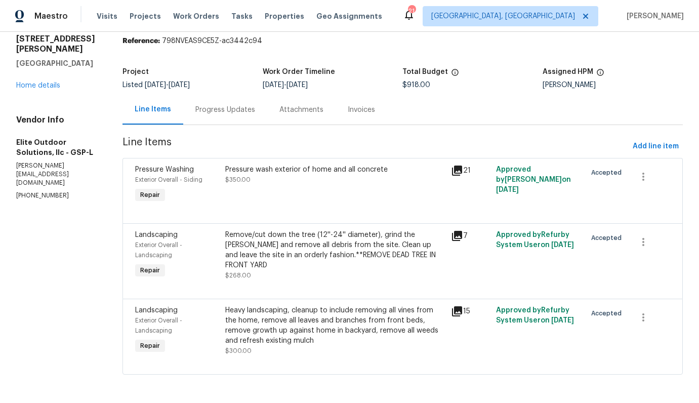
click at [233, 105] on div "Progress Updates" at bounding box center [225, 110] width 60 height 10
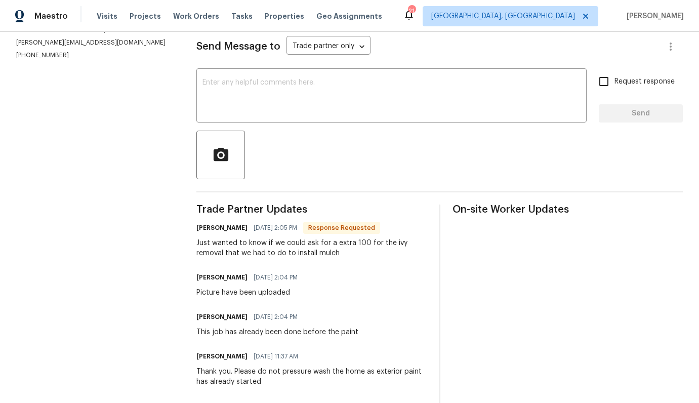
scroll to position [91, 0]
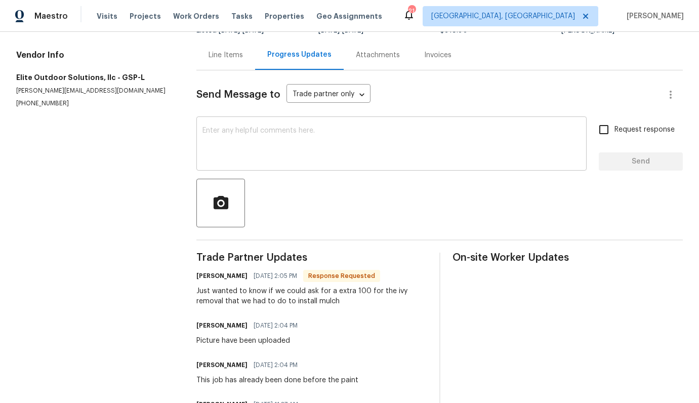
click at [281, 143] on textarea at bounding box center [392, 144] width 378 height 35
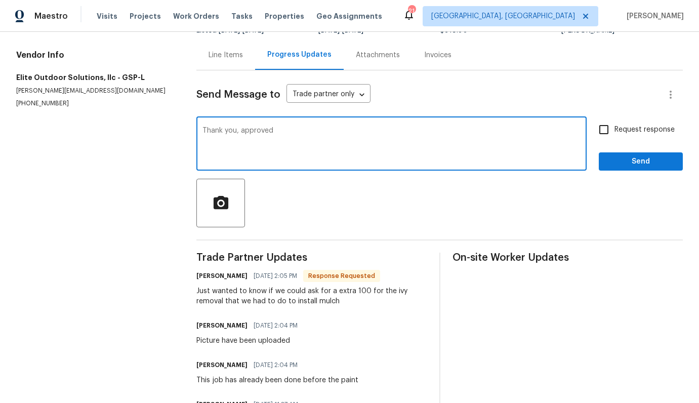
type textarea "Thank you, approved"
click at [597, 126] on input "Request response" at bounding box center [604, 129] width 21 height 21
checkbox input "true"
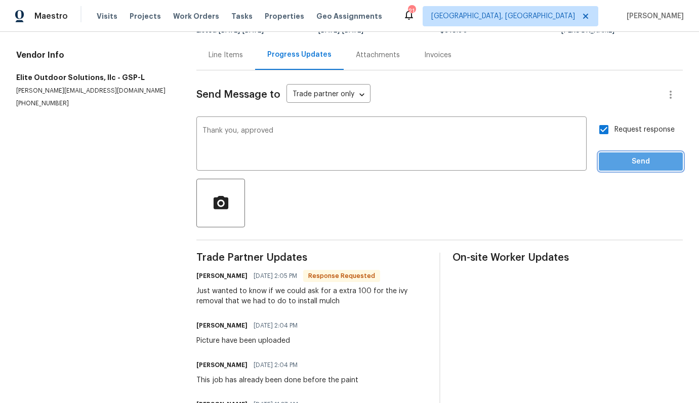
click at [633, 164] on span "Send" at bounding box center [641, 161] width 68 height 13
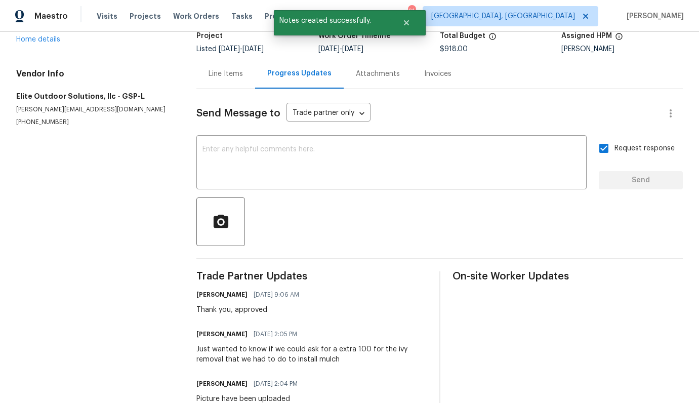
click at [228, 77] on div "Line Items" at bounding box center [226, 74] width 34 height 10
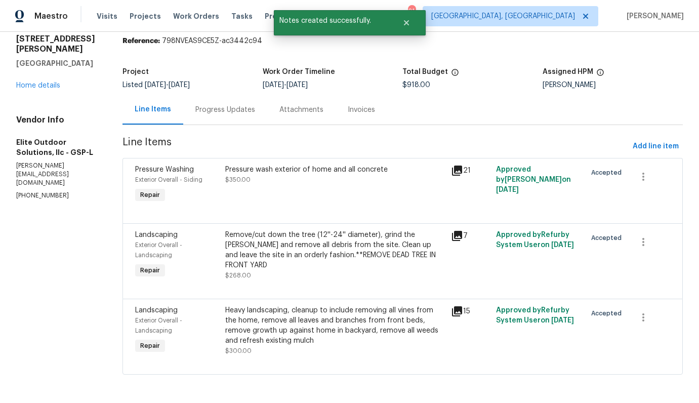
click at [281, 323] on div "Heavy landscaping, cleanup to include removing all vines from the home, remove …" at bounding box center [334, 325] width 219 height 41
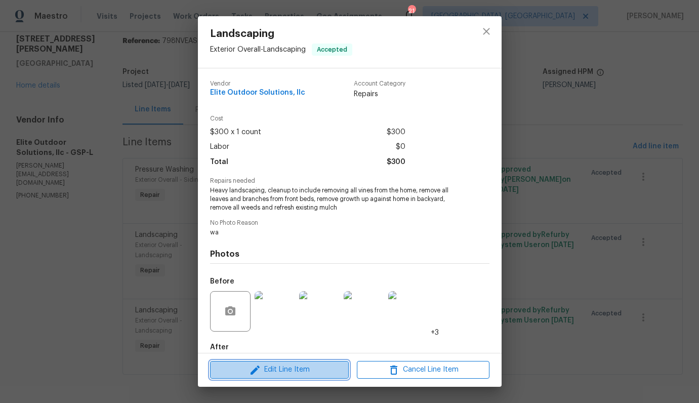
click at [270, 370] on span "Edit Line Item" at bounding box center [279, 370] width 133 height 13
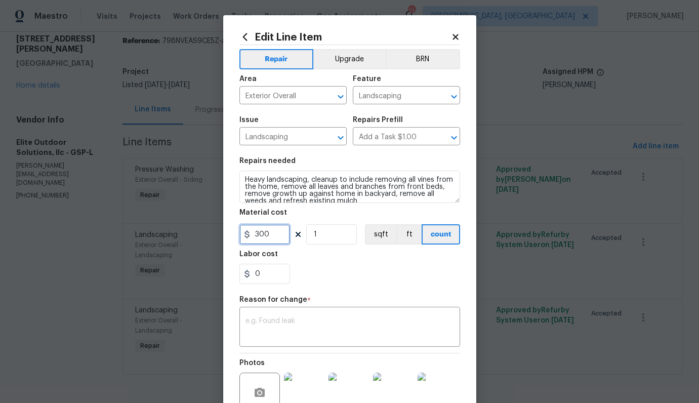
click at [258, 239] on input "300" at bounding box center [265, 234] width 51 height 20
type input "400"
click at [293, 325] on textarea at bounding box center [350, 328] width 209 height 21
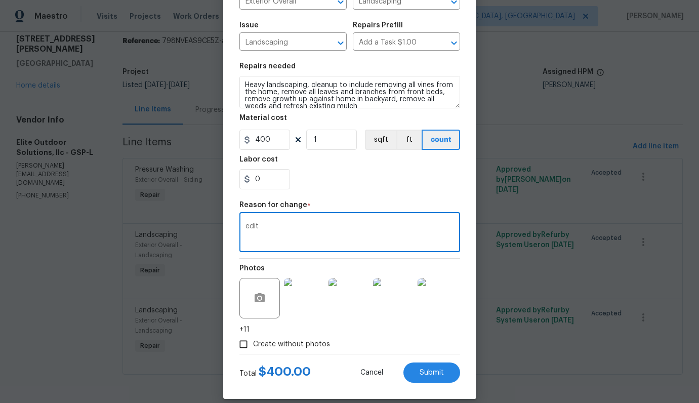
scroll to position [106, 0]
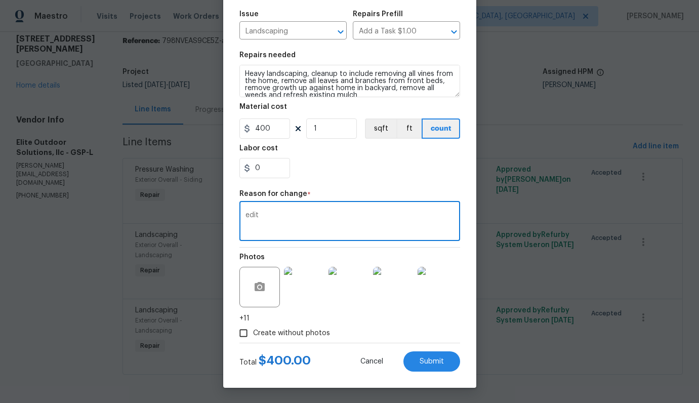
click at [254, 206] on div "edit x ​" at bounding box center [350, 222] width 221 height 37
click at [253, 214] on textarea "edit" at bounding box center [350, 222] width 209 height 21
type textarea "adjusted amount"
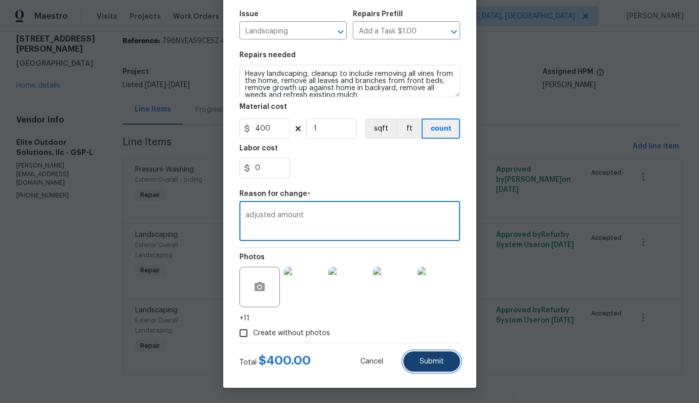
click at [420, 359] on span "Submit" at bounding box center [432, 362] width 24 height 8
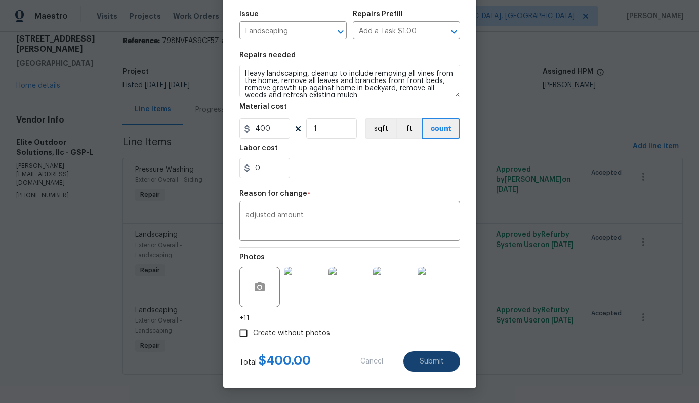
type input "300"
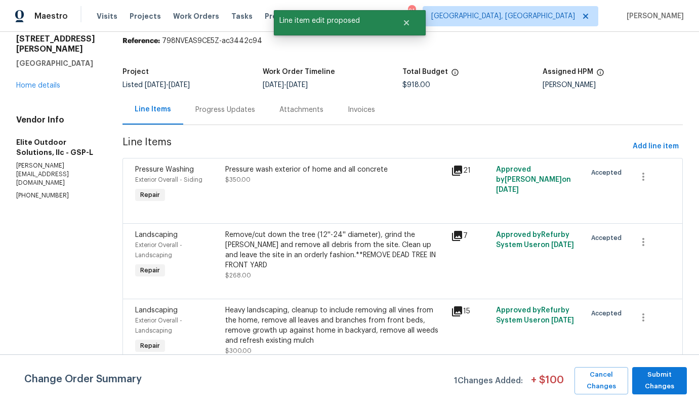
scroll to position [0, 0]
click at [660, 375] on span "Submit Changes" at bounding box center [660, 380] width 45 height 23
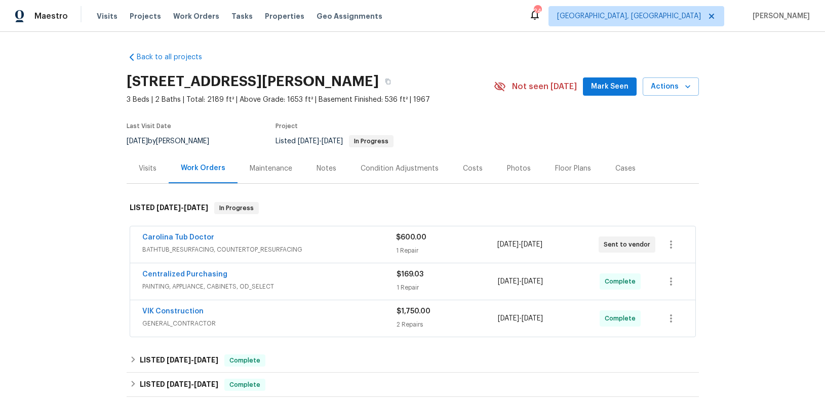
click at [144, 166] on div "Visits" at bounding box center [148, 169] width 18 height 10
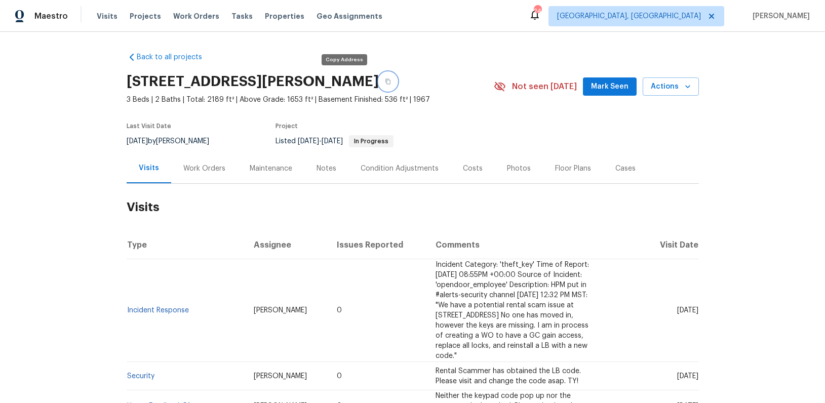
click at [385, 79] on icon "button" at bounding box center [388, 81] width 6 height 6
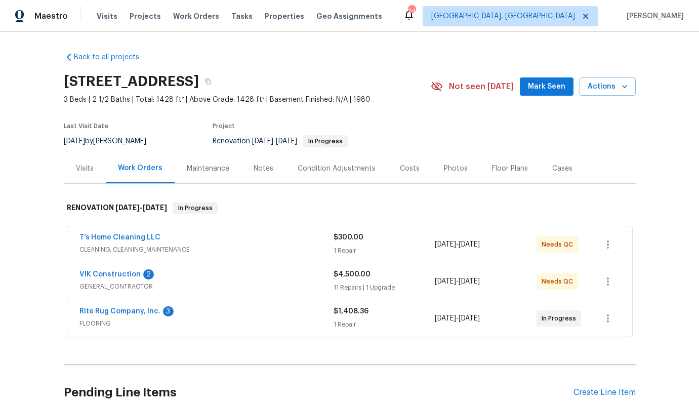
click at [203, 285] on span "GENERAL_CONTRACTOR" at bounding box center [207, 287] width 254 height 10
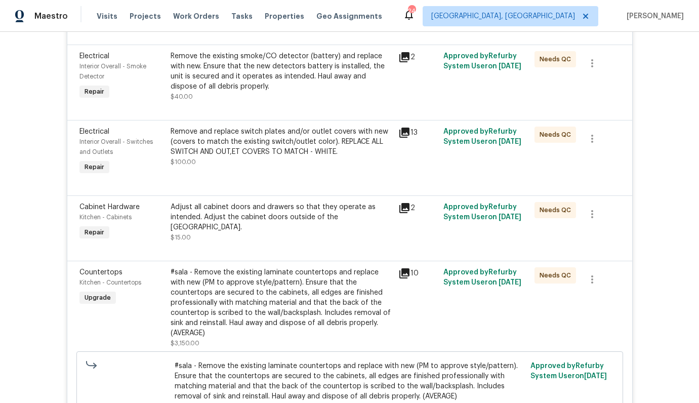
scroll to position [1087, 0]
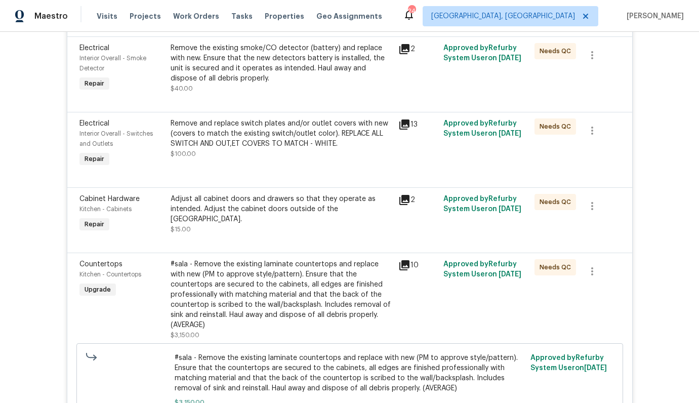
click at [220, 285] on div "#sala - Remove the existing laminate countertops and replace with new (PM to ap…" at bounding box center [282, 294] width 222 height 71
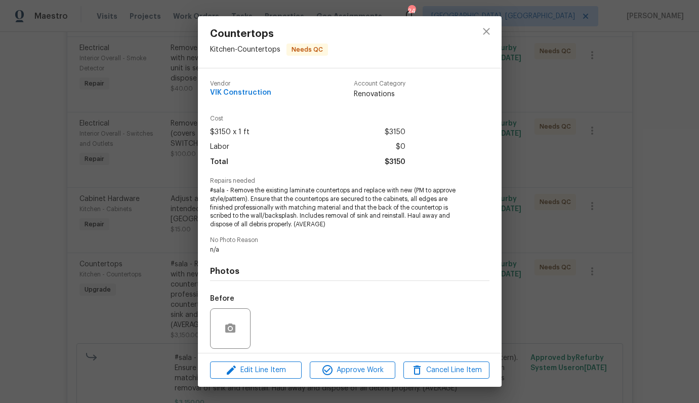
scroll to position [72, 0]
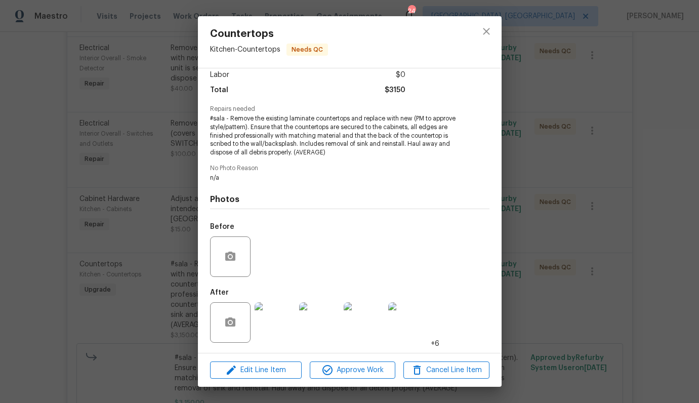
click at [287, 319] on img at bounding box center [275, 322] width 41 height 41
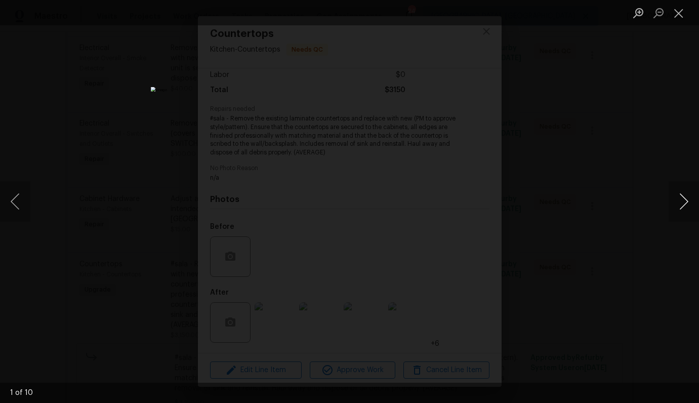
click at [676, 200] on button "Next image" at bounding box center [684, 201] width 30 height 41
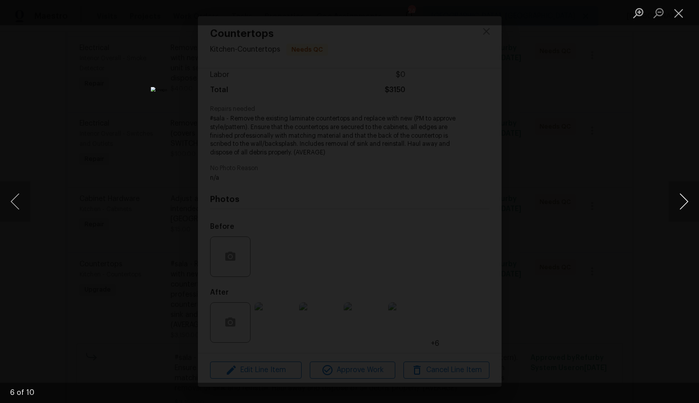
click at [676, 200] on button "Next image" at bounding box center [684, 201] width 30 height 41
click at [669, 248] on div "Lightbox" at bounding box center [349, 201] width 699 height 403
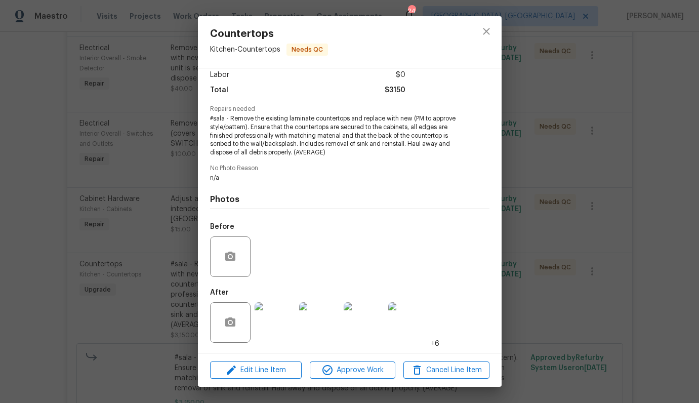
click at [601, 246] on div "Countertops Kitchen - Countertops Needs QC Vendor VIK Construction Account Cate…" at bounding box center [349, 201] width 699 height 403
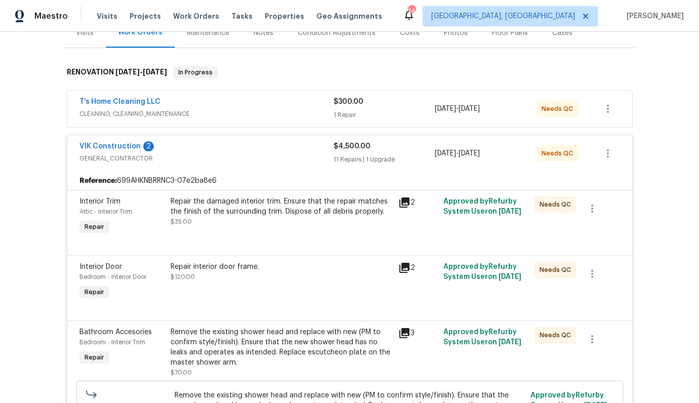
scroll to position [91, 0]
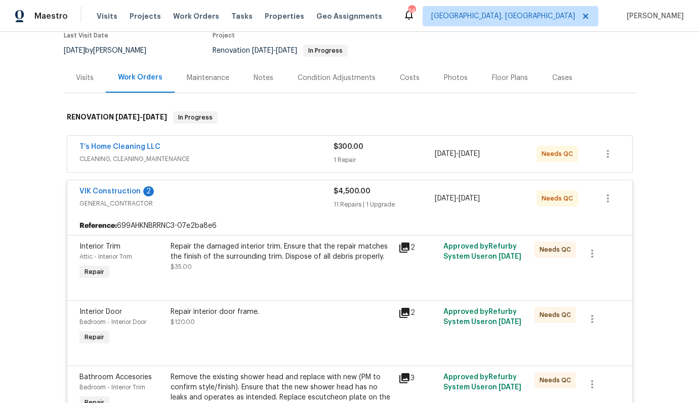
click at [188, 197] on div "VIK Construction 2" at bounding box center [207, 192] width 254 height 12
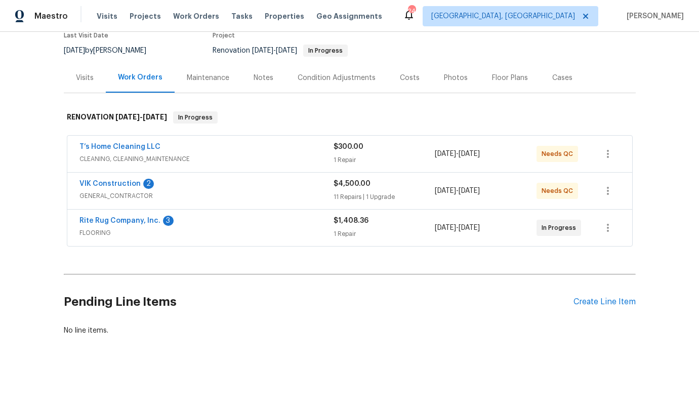
click at [188, 197] on span "GENERAL_CONTRACTOR" at bounding box center [207, 196] width 254 height 10
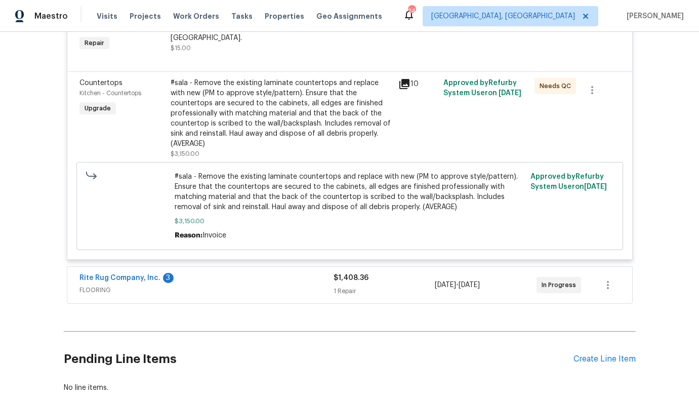
scroll to position [1226, 0]
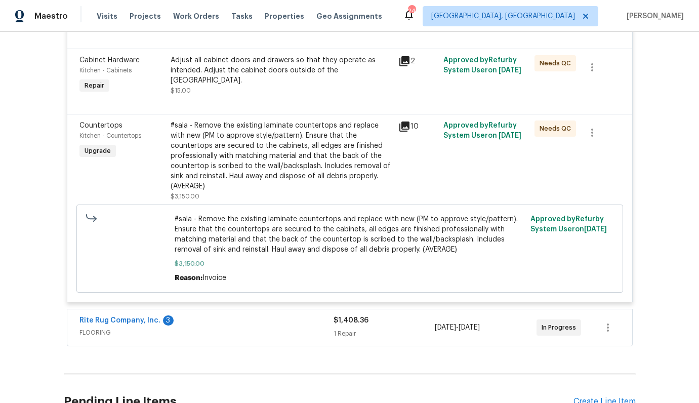
click at [239, 170] on div "#sala - Remove the existing laminate countertops and replace with new (PM to ap…" at bounding box center [282, 156] width 222 height 71
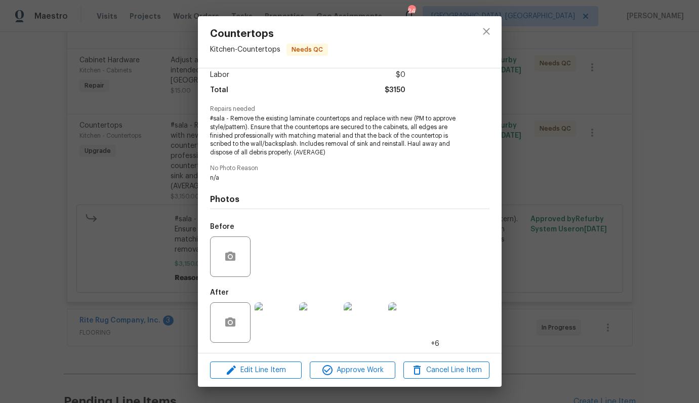
scroll to position [65, 0]
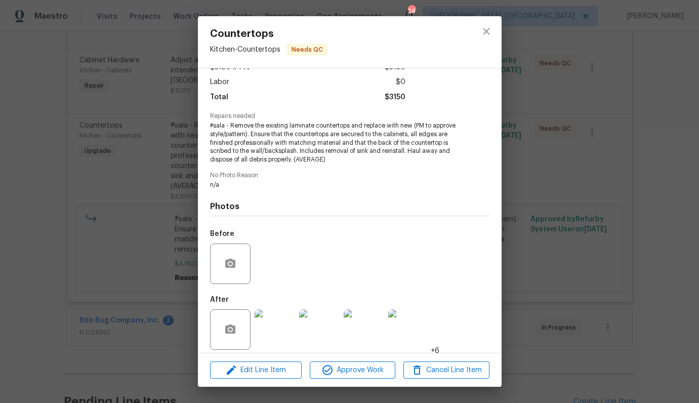
click at [276, 313] on img at bounding box center [275, 329] width 41 height 41
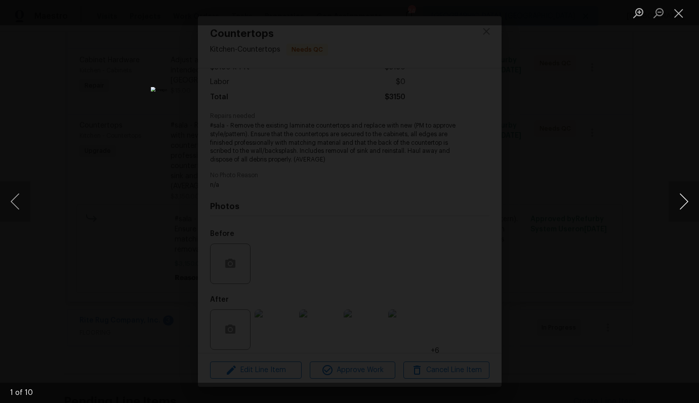
click at [677, 195] on button "Next image" at bounding box center [684, 201] width 30 height 41
click at [672, 193] on button "Next image" at bounding box center [684, 201] width 30 height 41
click at [612, 310] on div "Lightbox" at bounding box center [349, 201] width 699 height 403
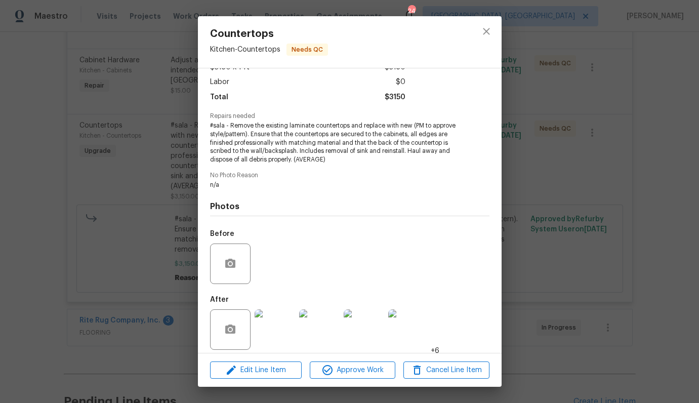
click at [572, 248] on div "Countertops Kitchen - Countertops Needs QC Vendor VIK Construction Account Cate…" at bounding box center [349, 201] width 699 height 403
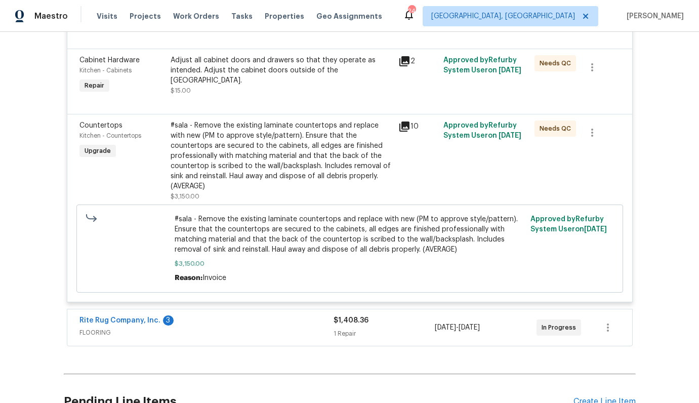
click at [273, 162] on div "#sala - Remove the existing laminate countertops and replace with new (PM to ap…" at bounding box center [282, 156] width 222 height 71
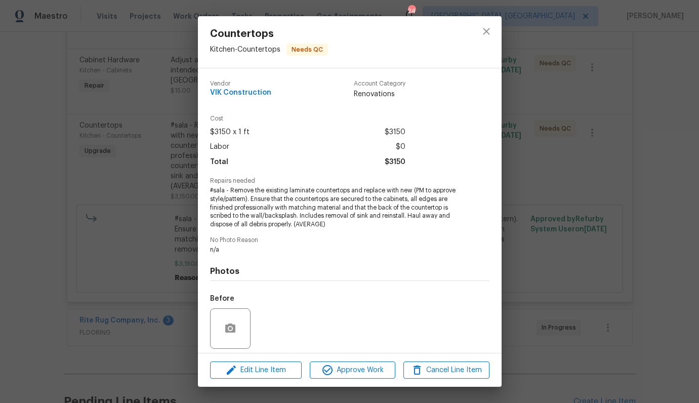
scroll to position [72, 0]
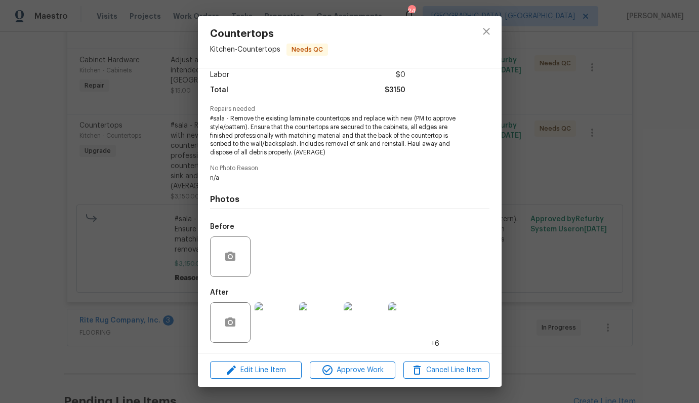
click at [270, 314] on img at bounding box center [275, 322] width 41 height 41
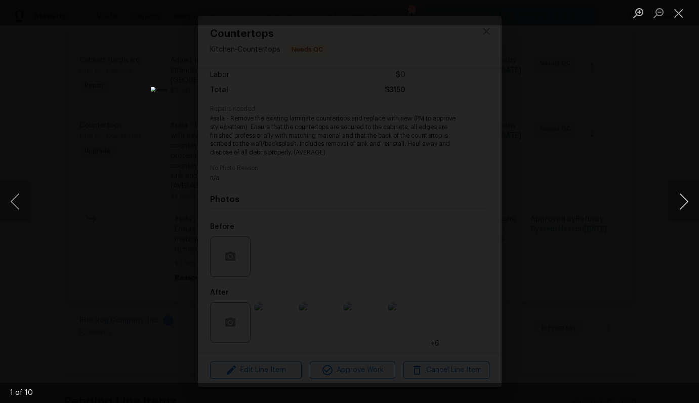
click at [681, 205] on button "Next image" at bounding box center [684, 201] width 30 height 41
click at [633, 303] on div "Lightbox" at bounding box center [349, 201] width 699 height 403
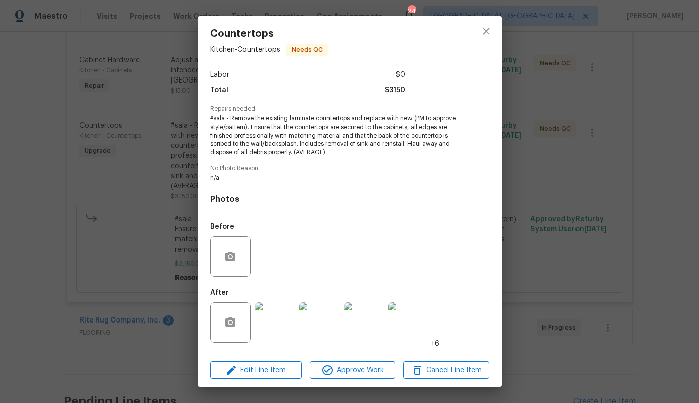
click at [633, 303] on div "Countertops Kitchen - Countertops Needs QC Vendor VIK Construction Account Cate…" at bounding box center [349, 201] width 699 height 403
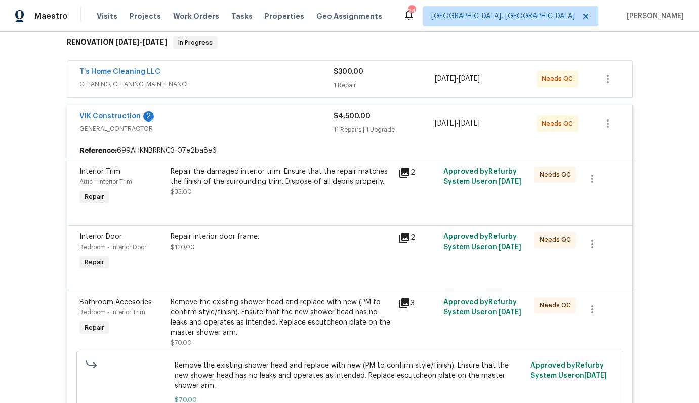
scroll to position [18, 0]
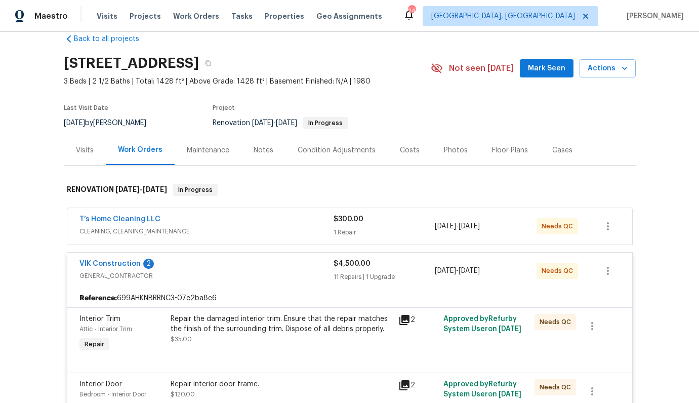
click at [174, 273] on span "GENERAL_CONTRACTOR" at bounding box center [207, 276] width 254 height 10
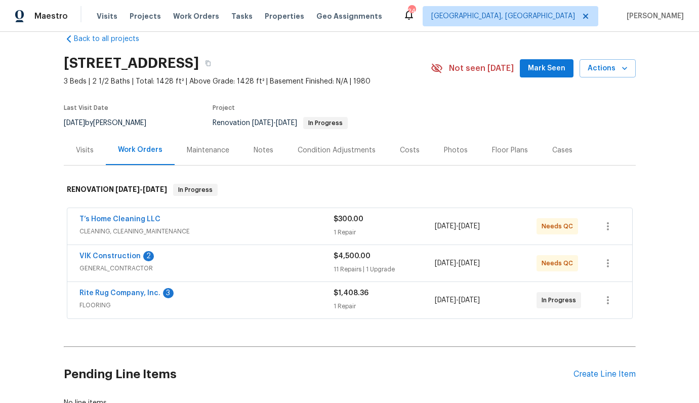
click at [404, 149] on div "Costs" at bounding box center [410, 150] width 20 height 10
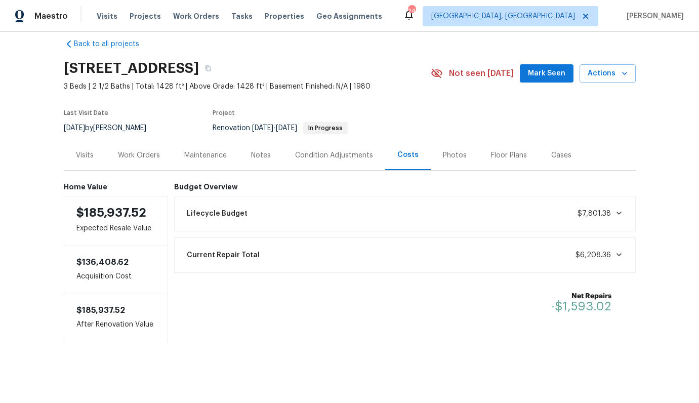
click at [144, 142] on div "Work Orders" at bounding box center [139, 155] width 66 height 30
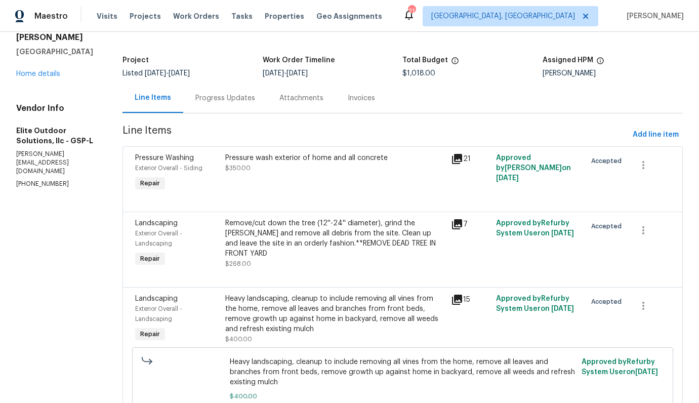
scroll to position [72, 0]
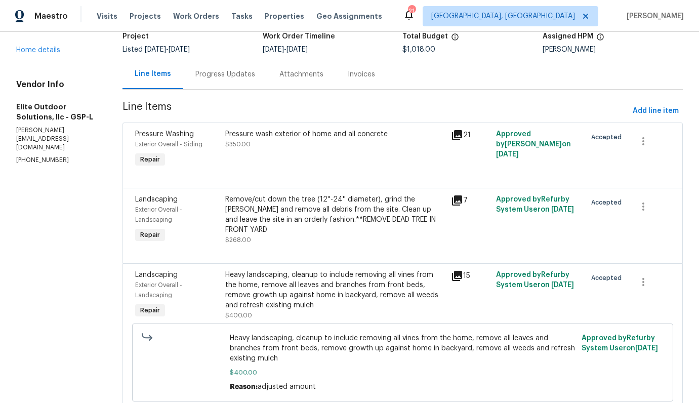
click at [269, 154] on div "Pressure wash exterior of home and all concrete $350.00" at bounding box center [334, 149] width 225 height 47
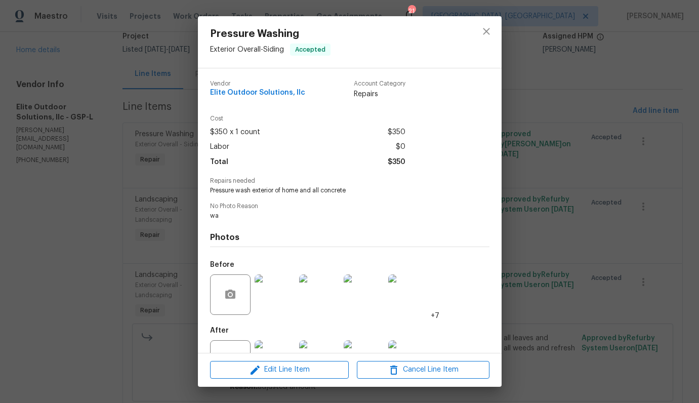
scroll to position [38, 0]
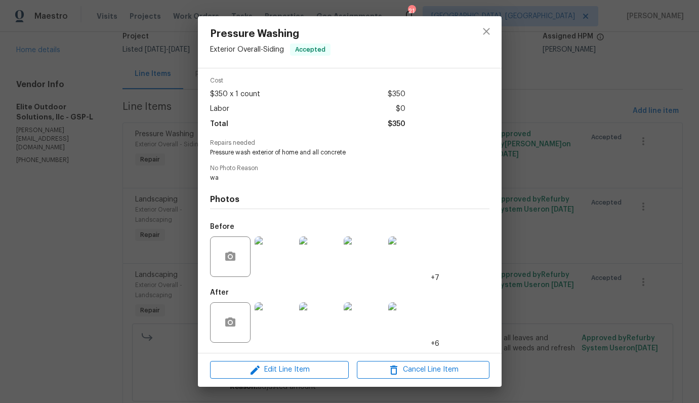
click at [575, 175] on div "Pressure Washing Exterior Overall - Siding Accepted Vendor Elite Outdoor Soluti…" at bounding box center [349, 201] width 699 height 403
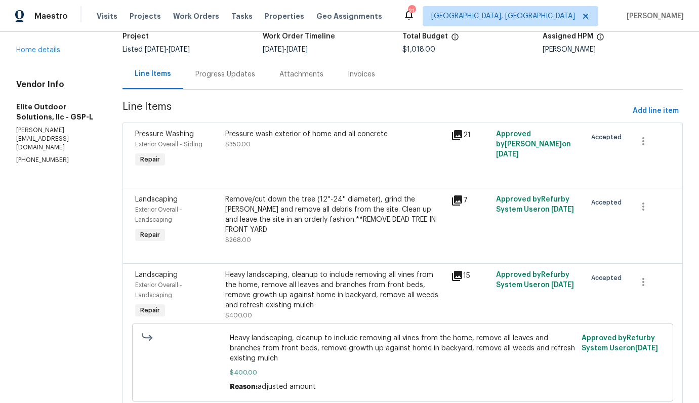
scroll to position [117, 0]
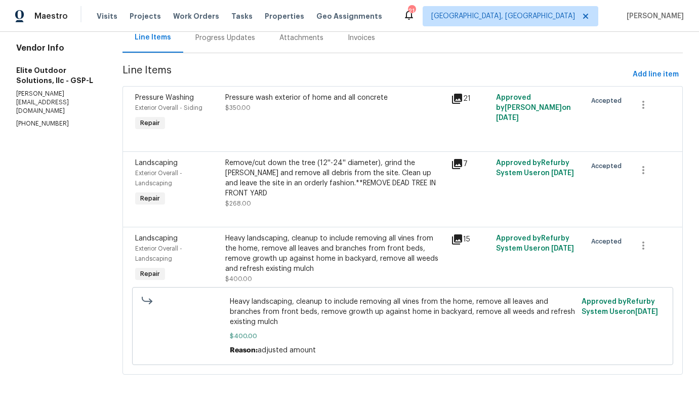
click at [290, 180] on div "Remove/cut down the tree (12''-24'' diameter), grind the [PERSON_NAME] and remo…" at bounding box center [334, 178] width 219 height 41
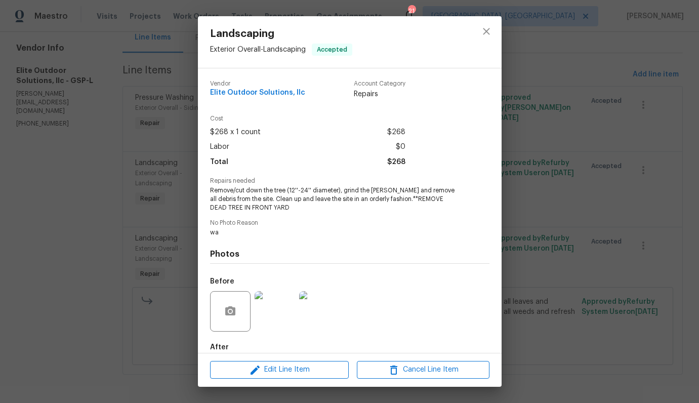
scroll to position [55, 0]
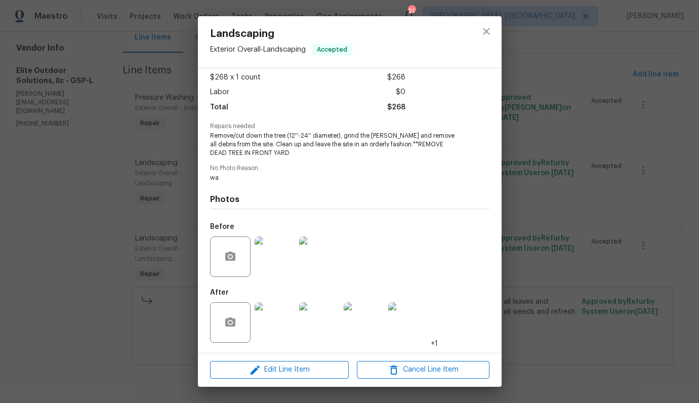
click at [266, 320] on img at bounding box center [275, 322] width 41 height 41
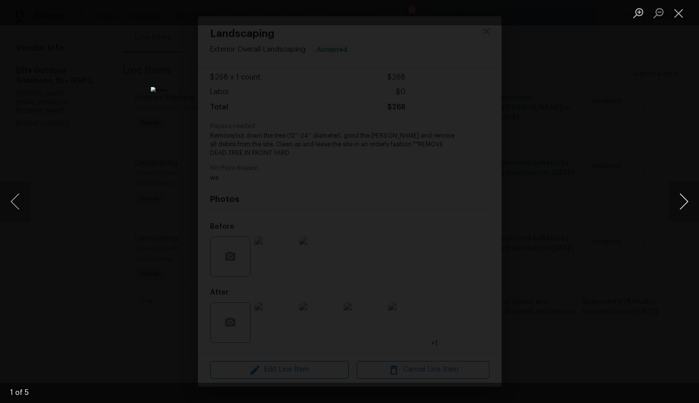
click at [684, 201] on button "Next image" at bounding box center [684, 201] width 30 height 41
click at [26, 190] on button "Previous image" at bounding box center [15, 201] width 30 height 41
click at [266, 278] on img "Lightbox" at bounding box center [148, 300] width 1078 height 621
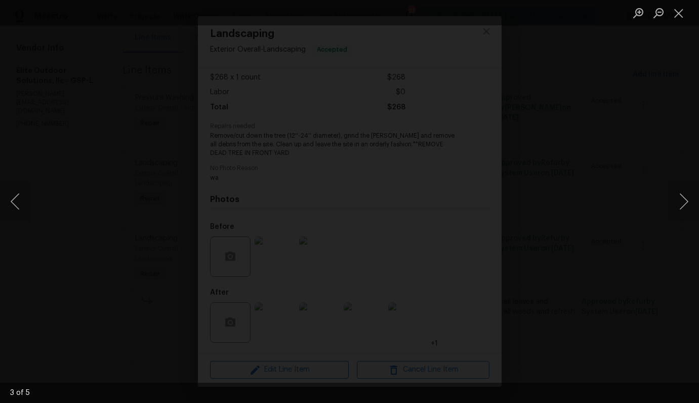
click at [594, 277] on div "Lightbox" at bounding box center [349, 201] width 699 height 403
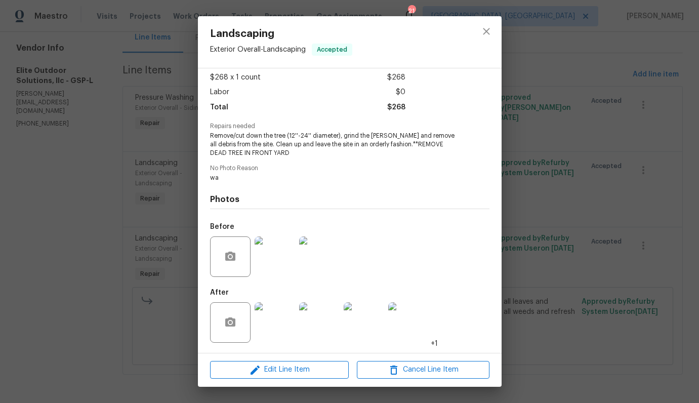
click at [566, 285] on div "Landscaping Exterior Overall - Landscaping Accepted Vendor Elite Outdoor Soluti…" at bounding box center [349, 201] width 699 height 403
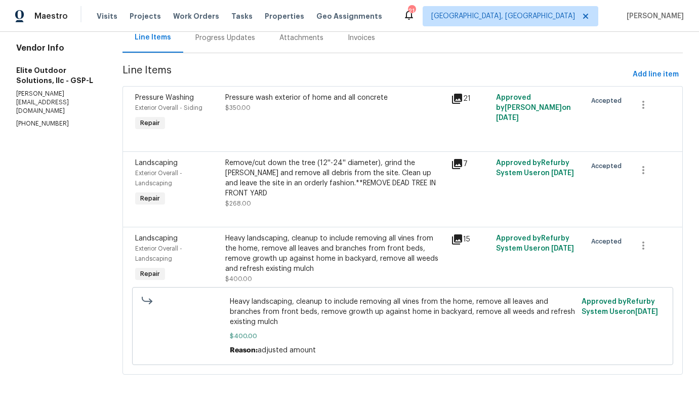
click at [259, 251] on div "Heavy landscaping, cleanup to include removing all vines from the home, remove …" at bounding box center [334, 253] width 219 height 41
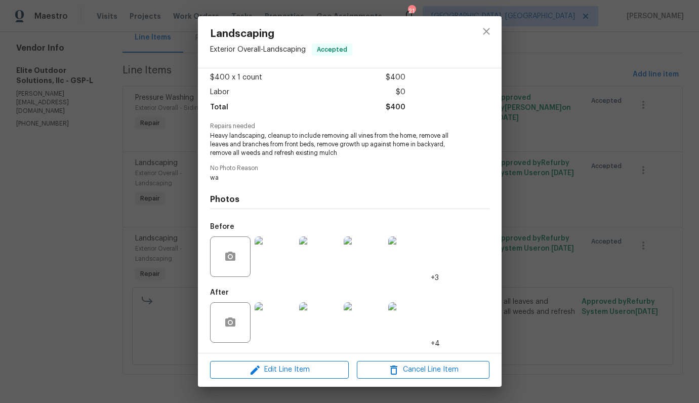
scroll to position [51, 0]
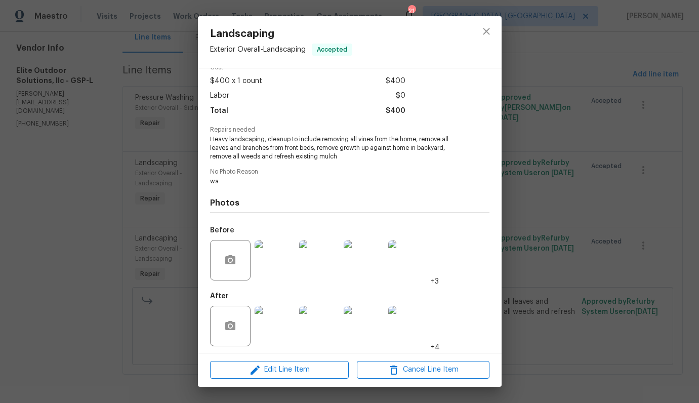
click at [280, 328] on img at bounding box center [275, 326] width 41 height 41
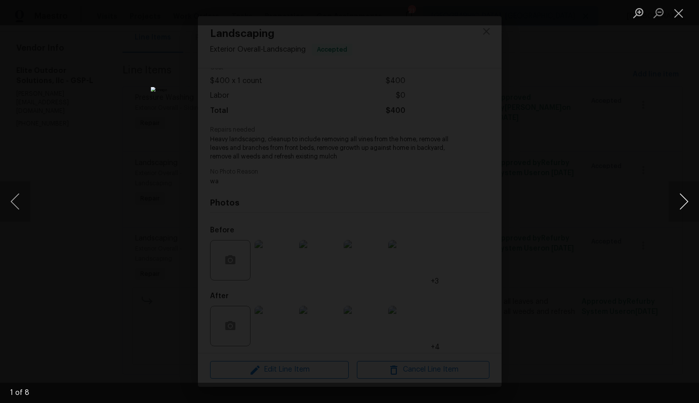
click at [679, 202] on button "Next image" at bounding box center [684, 201] width 30 height 41
click at [678, 202] on button "Next image" at bounding box center [684, 201] width 30 height 41
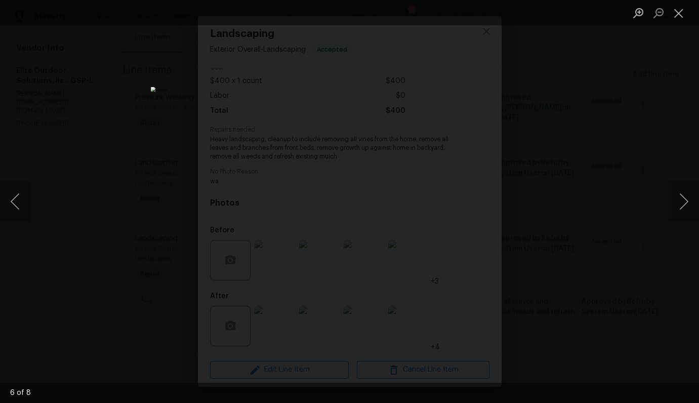
click at [644, 269] on div "Lightbox" at bounding box center [349, 201] width 699 height 403
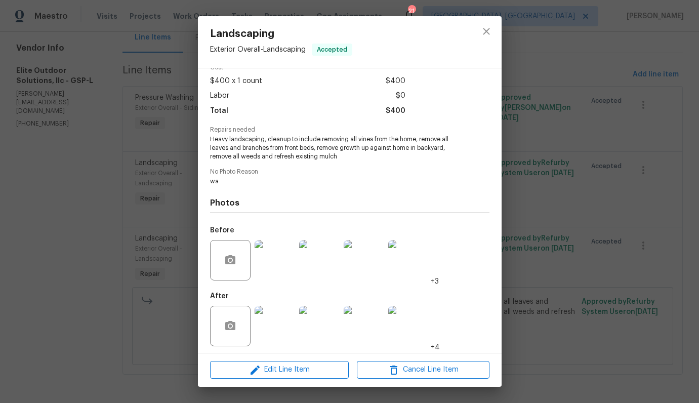
click at [621, 285] on div "Landscaping Exterior Overall - Landscaping Accepted Vendor Elite Outdoor Soluti…" at bounding box center [349, 201] width 699 height 403
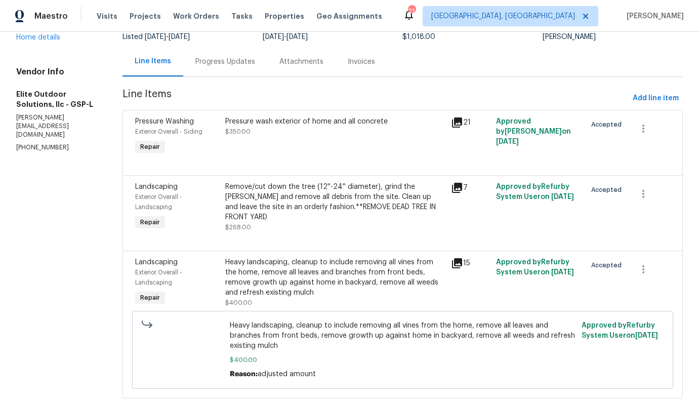
scroll to position [0, 0]
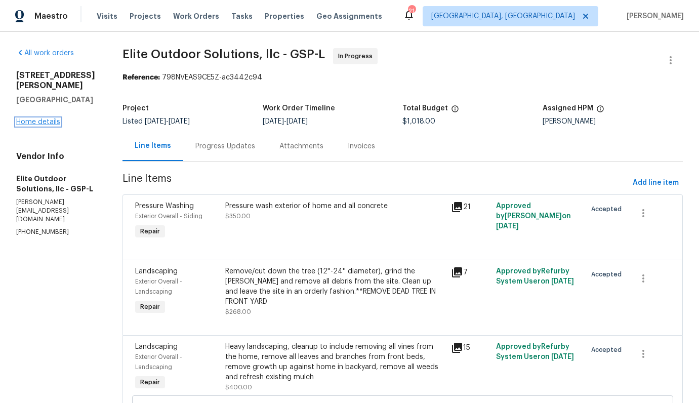
click at [55, 119] on link "Home details" at bounding box center [38, 122] width 44 height 7
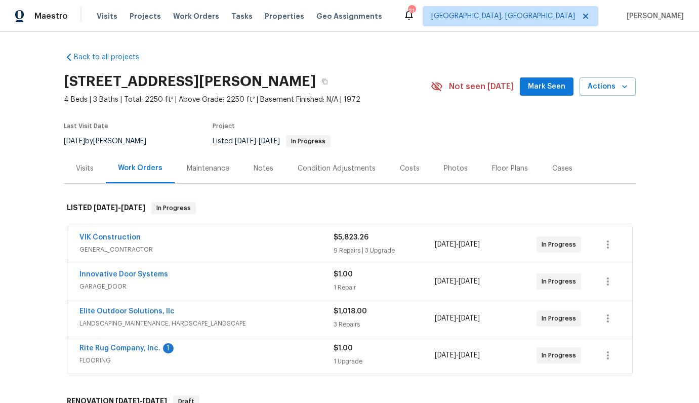
scroll to position [6, 0]
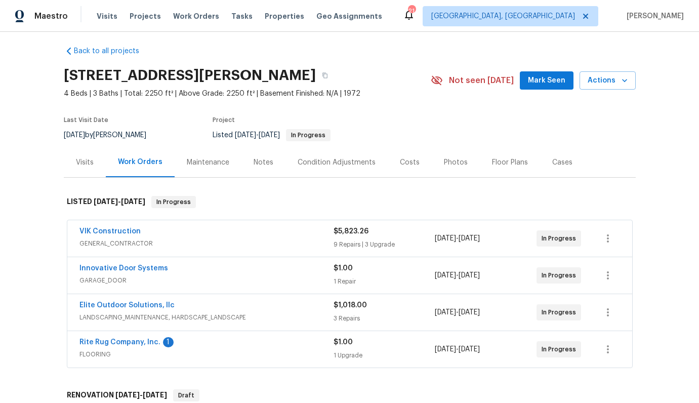
click at [403, 165] on div "Costs" at bounding box center [410, 163] width 20 height 10
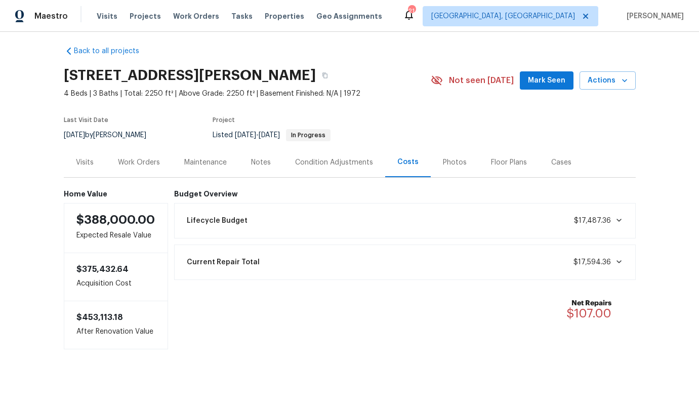
click at [140, 165] on div "Work Orders" at bounding box center [139, 163] width 42 height 10
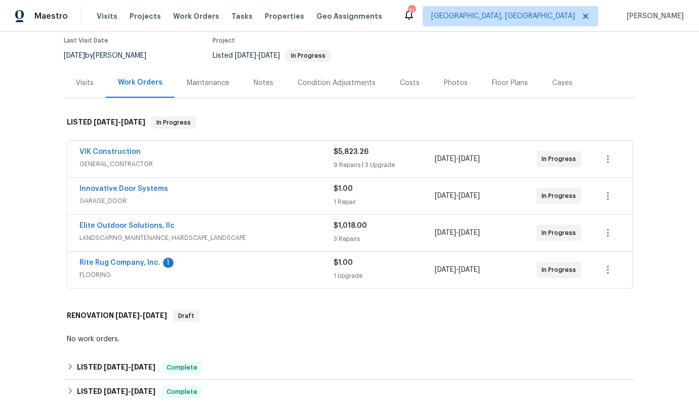
scroll to position [75, 0]
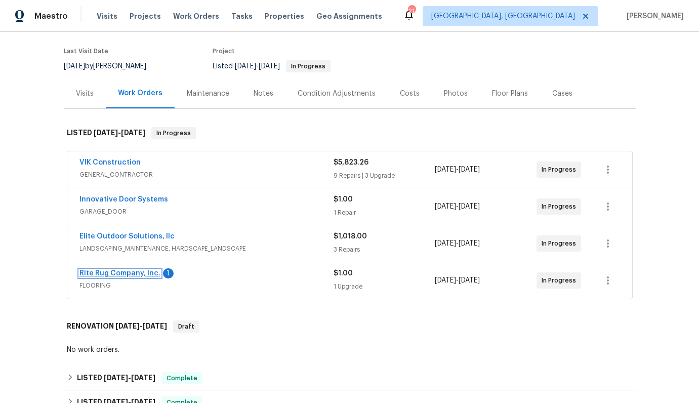
click at [138, 271] on link "Rite Rug Company, Inc." at bounding box center [120, 273] width 81 height 7
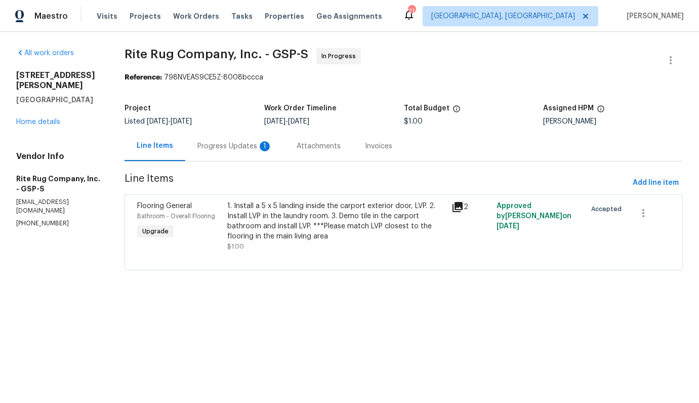
click at [251, 154] on div "Progress Updates 1" at bounding box center [234, 146] width 99 height 30
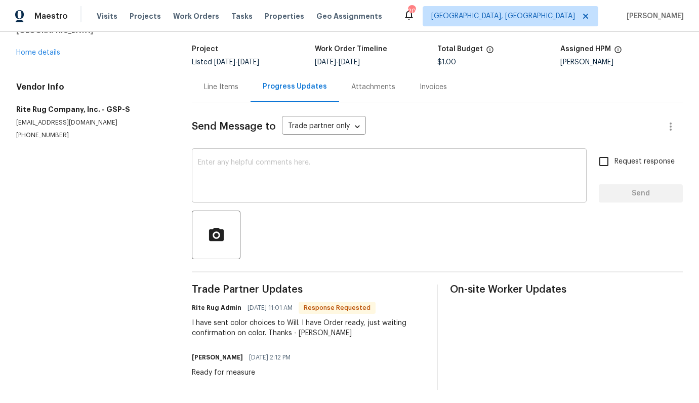
scroll to position [46, 0]
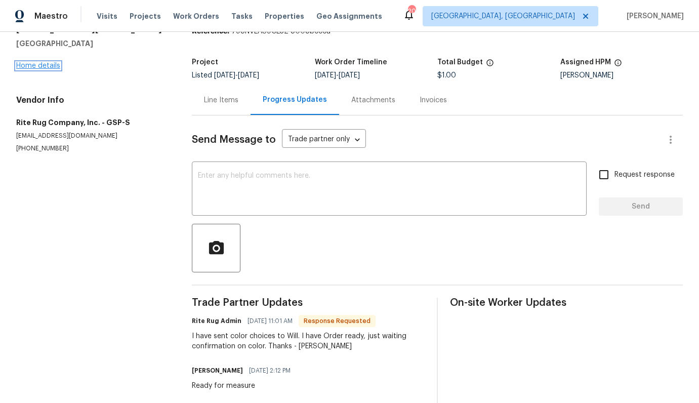
click at [56, 67] on link "Home details" at bounding box center [38, 65] width 44 height 7
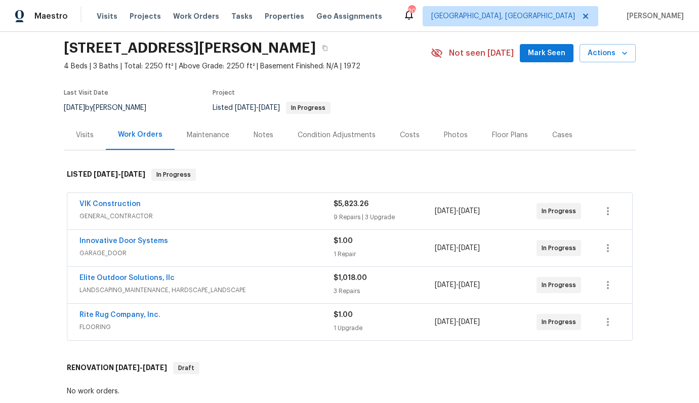
scroll to position [82, 0]
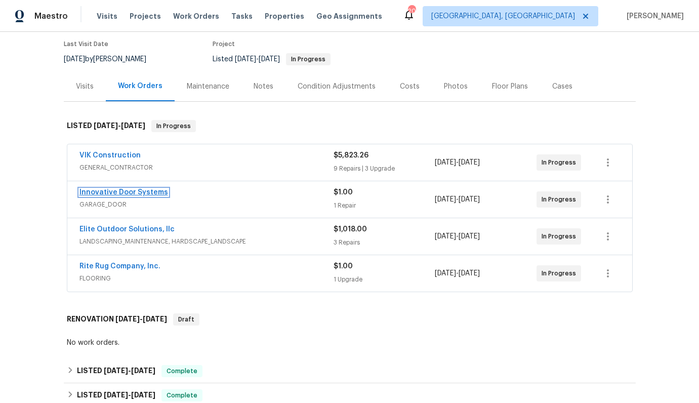
click at [147, 190] on link "Innovative Door Systems" at bounding box center [124, 192] width 89 height 7
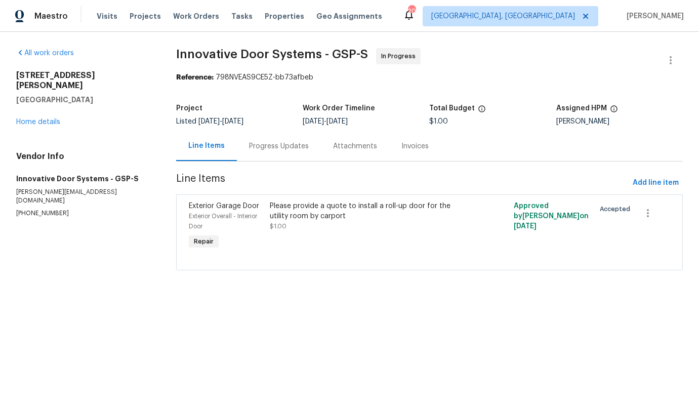
click at [286, 150] on div "Progress Updates" at bounding box center [279, 146] width 60 height 10
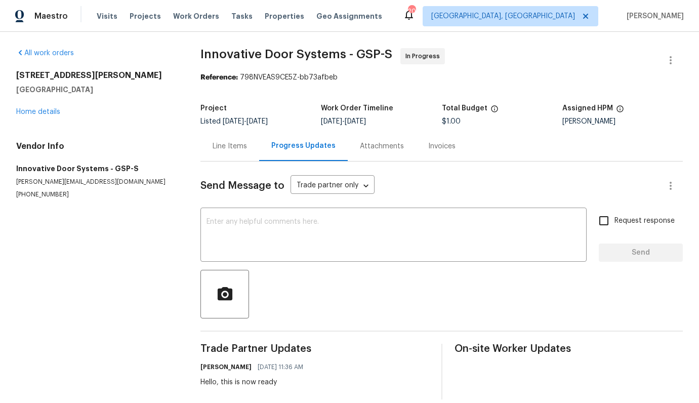
scroll to position [18, 0]
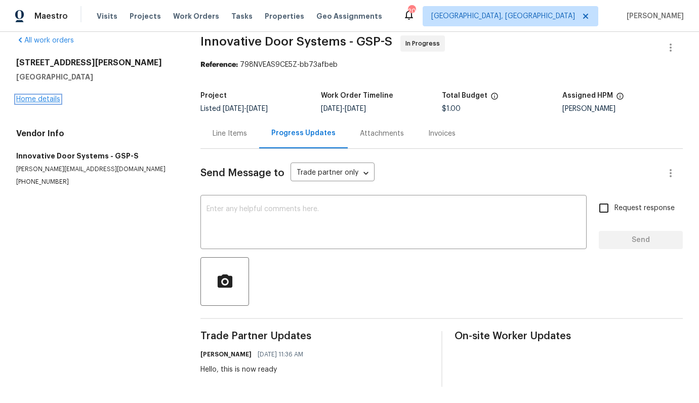
click at [36, 96] on link "Home details" at bounding box center [38, 99] width 44 height 7
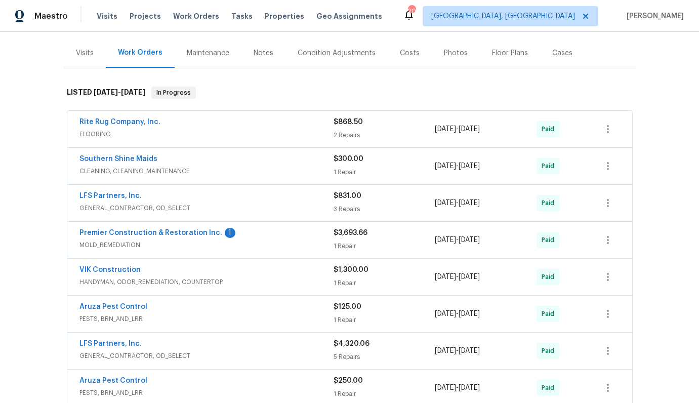
scroll to position [104, 0]
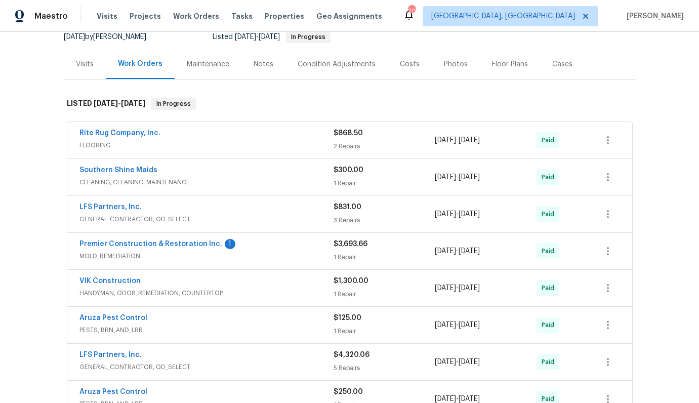
click at [444, 61] on div "Photos" at bounding box center [456, 64] width 24 height 10
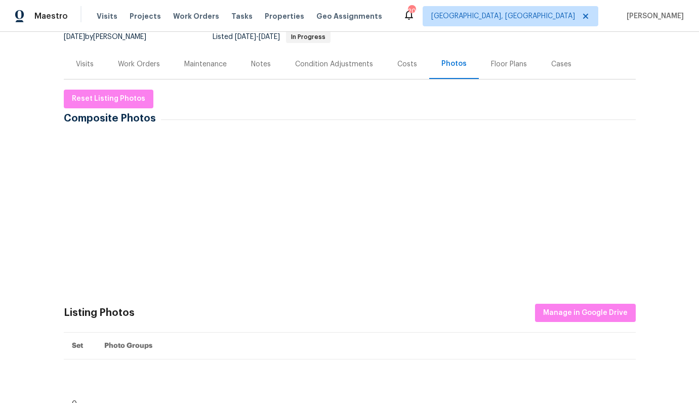
scroll to position [160, 0]
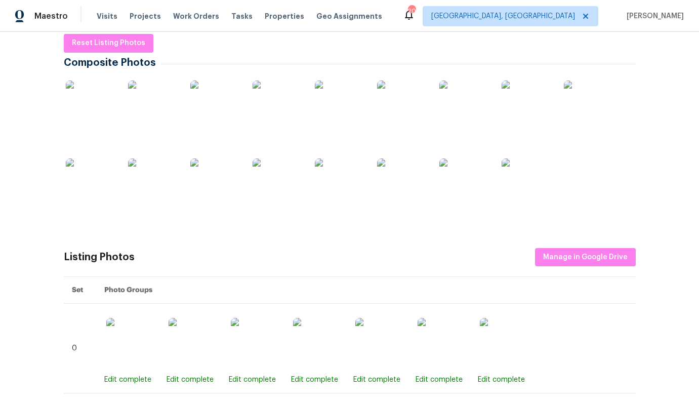
click at [335, 166] on img at bounding box center [340, 184] width 51 height 51
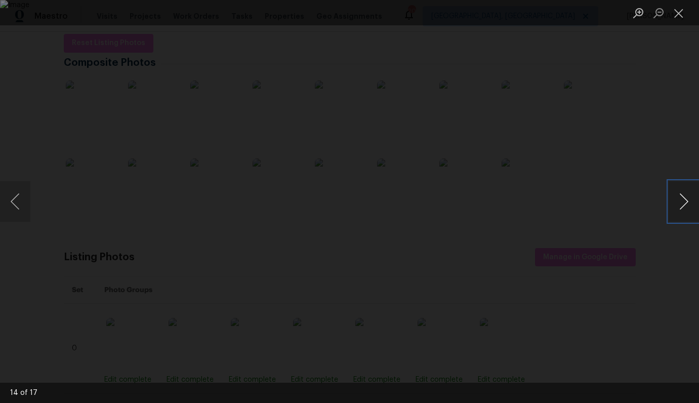
click at [680, 195] on button "Next image" at bounding box center [684, 201] width 30 height 41
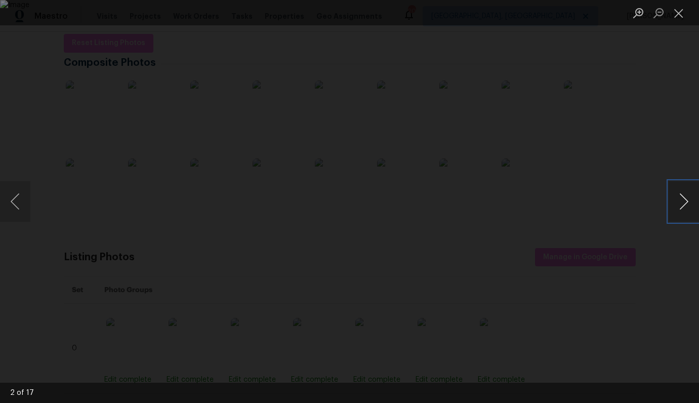
click at [680, 195] on button "Next image" at bounding box center [684, 201] width 30 height 41
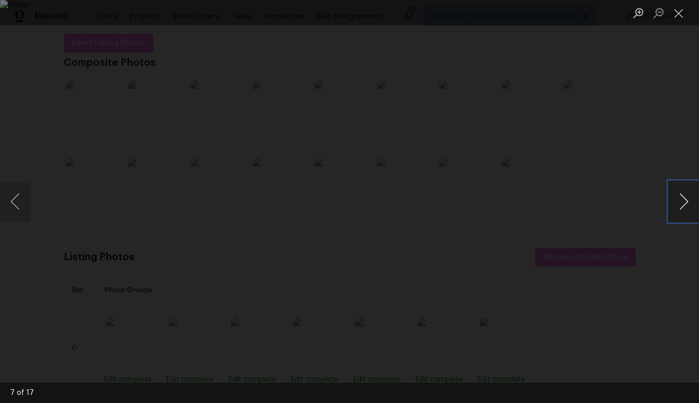
click at [680, 195] on button "Next image" at bounding box center [684, 201] width 30 height 41
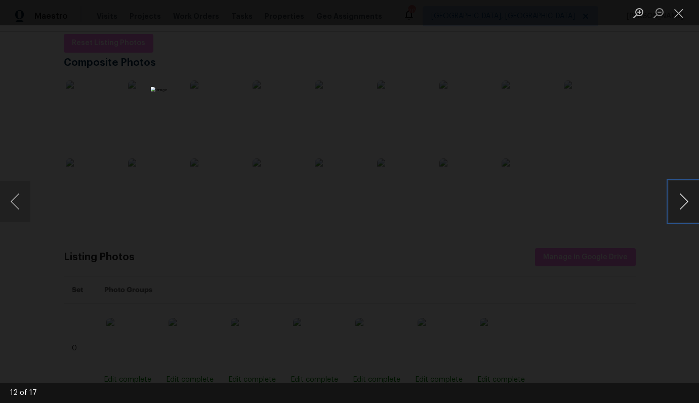
click at [680, 195] on button "Next image" at bounding box center [684, 201] width 30 height 41
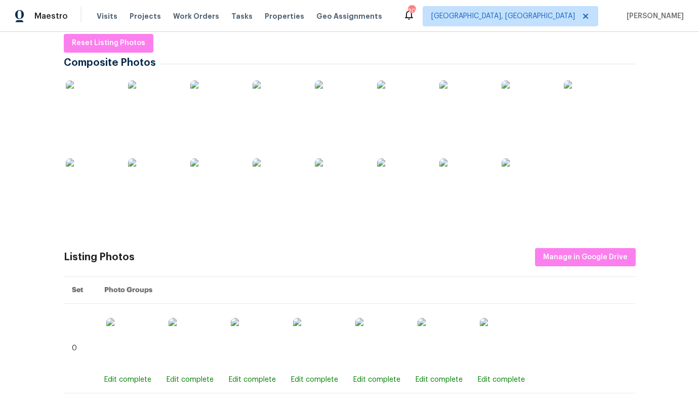
scroll to position [0, 0]
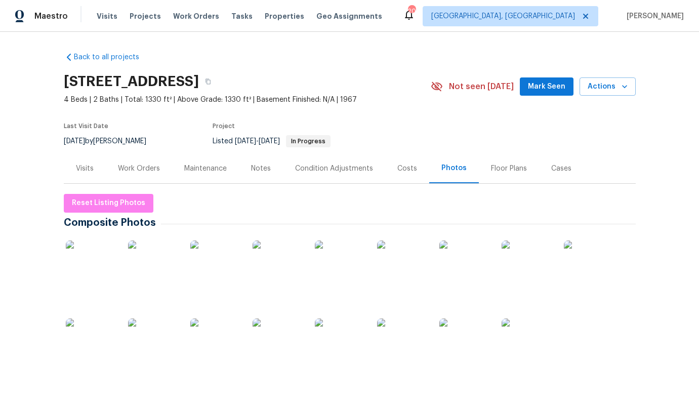
click at [254, 168] on div "Notes" at bounding box center [261, 169] width 20 height 10
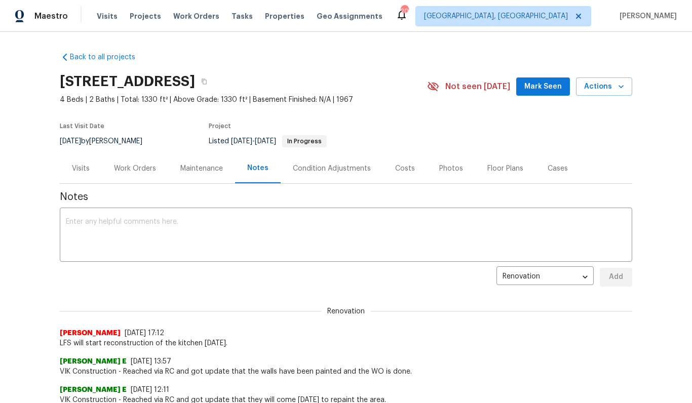
click at [103, 177] on div "Work Orders" at bounding box center [135, 168] width 66 height 30
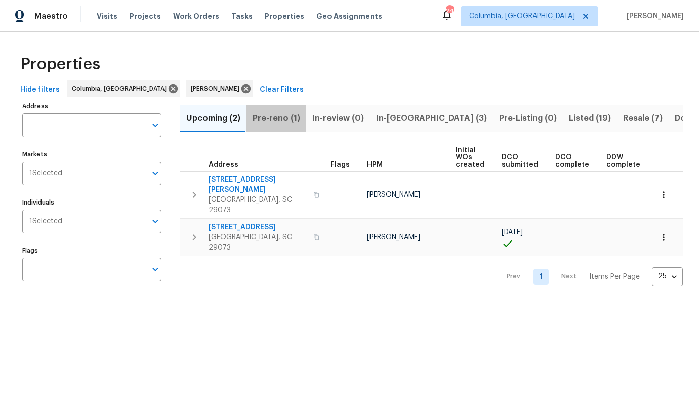
click at [283, 115] on span "Pre-reno (1)" at bounding box center [277, 118] width 48 height 14
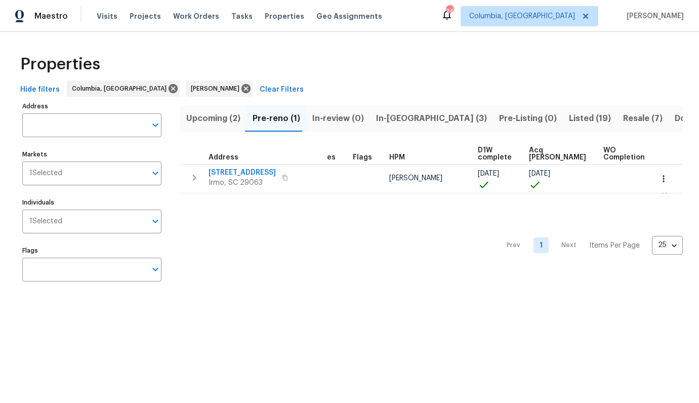
scroll to position [0, 26]
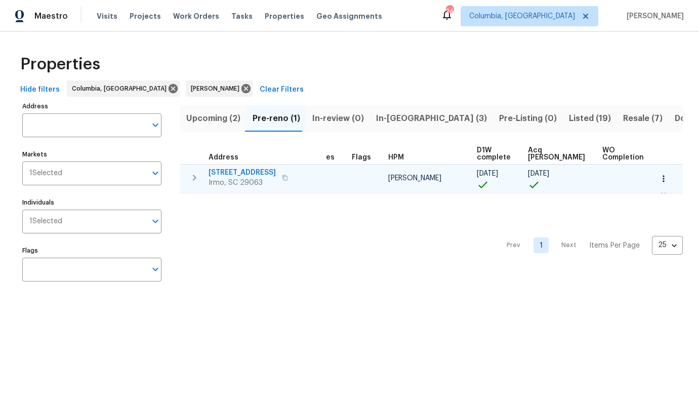
click at [235, 171] on span "[STREET_ADDRESS]" at bounding box center [242, 173] width 67 height 10
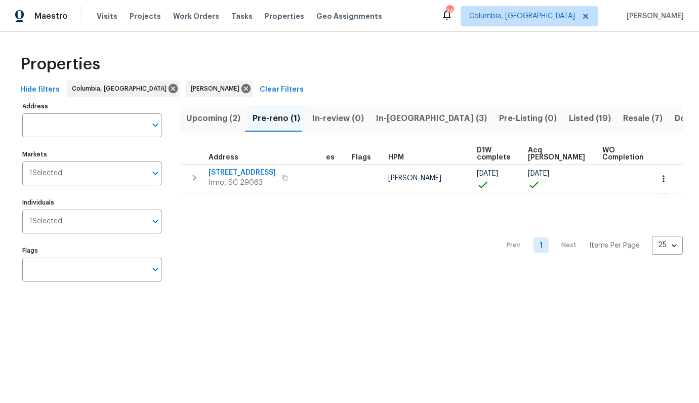
click at [237, 125] on span "Upcoming (2)" at bounding box center [213, 118] width 54 height 14
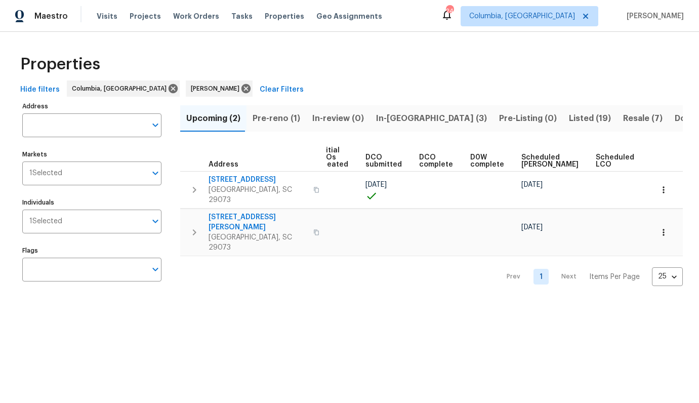
scroll to position [0, 148]
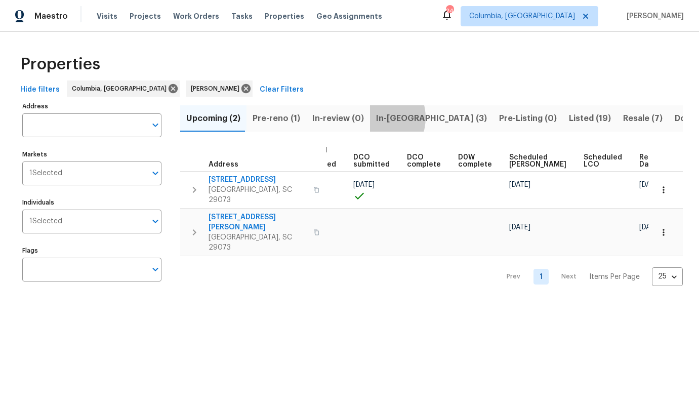
click at [370, 117] on button "In-[GEOGRAPHIC_DATA] (3)" at bounding box center [431, 118] width 123 height 26
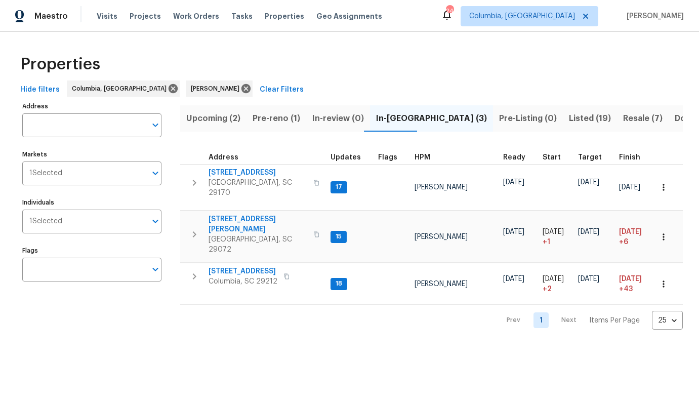
click at [198, 111] on span "Upcoming (2)" at bounding box center [213, 118] width 54 height 14
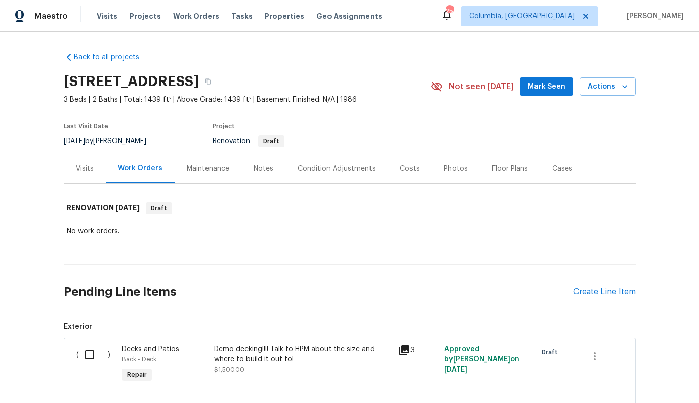
click at [76, 166] on div "Visits" at bounding box center [85, 169] width 18 height 10
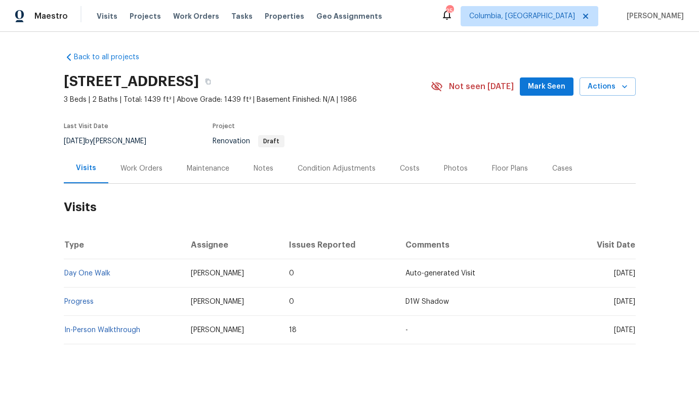
click at [139, 165] on div "Work Orders" at bounding box center [142, 169] width 42 height 10
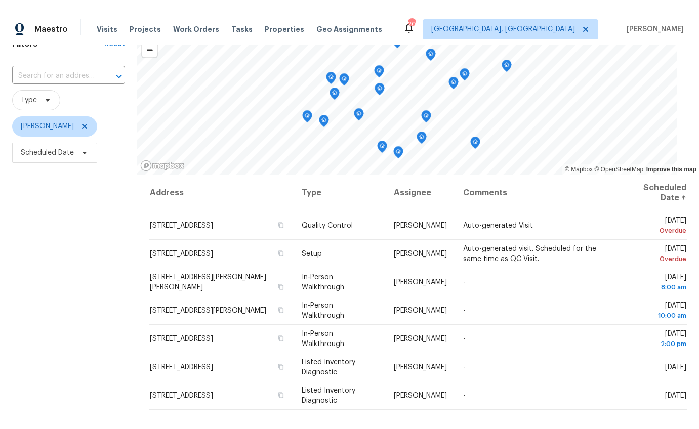
scroll to position [59, 0]
